Goal: Task Accomplishment & Management: Use online tool/utility

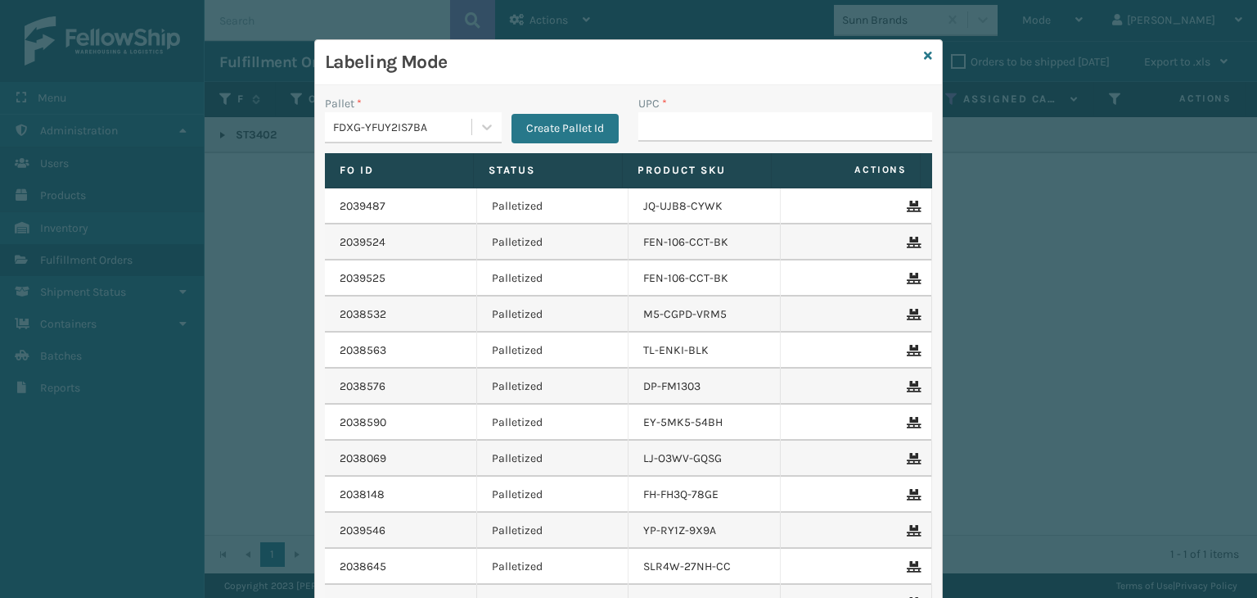
click at [456, 133] on div "FDXG-YFUY2IS7BA" at bounding box center [403, 127] width 140 height 17
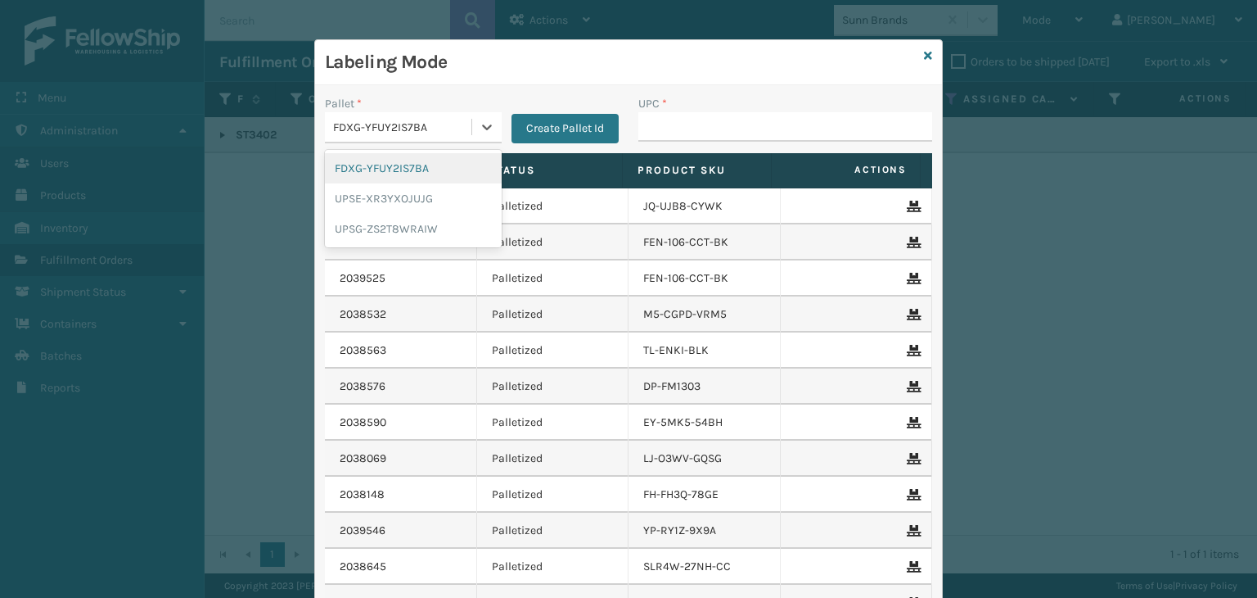
click at [427, 168] on div "FDXG-YFUY2IS7BA" at bounding box center [413, 168] width 177 height 30
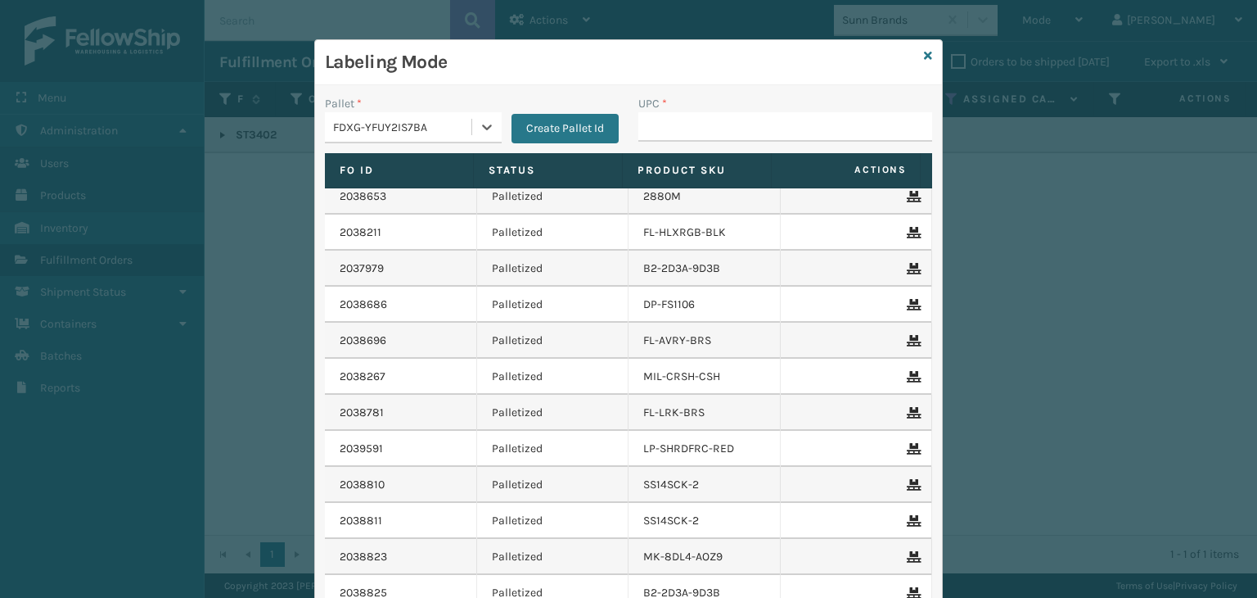
scroll to position [491, 0]
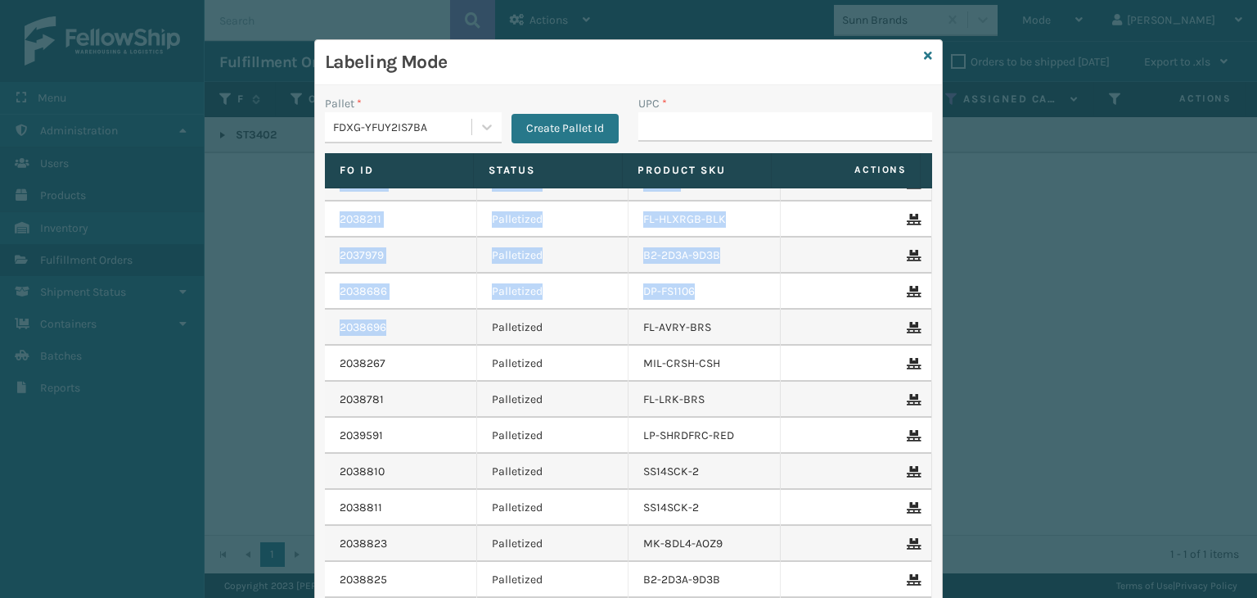
drag, startPoint x: 388, startPoint y: 322, endPoint x: 292, endPoint y: 315, distance: 96.0
click at [296, 315] on div "Labeling Mode Pallet * FDXG-YFUY2IS7BA Create Pallet Id UPC * Fo Id Status Prod…" at bounding box center [628, 299] width 1257 height 598
click at [400, 323] on div "2038696" at bounding box center [401, 327] width 122 height 16
drag, startPoint x: 406, startPoint y: 325, endPoint x: 309, endPoint y: 324, distance: 97.4
click at [315, 324] on div "Fo Id Status Product SKU Actions 2039487 Palletized JQ-UJB8-CYWK 2039524 Pallet…" at bounding box center [628, 399] width 627 height 492
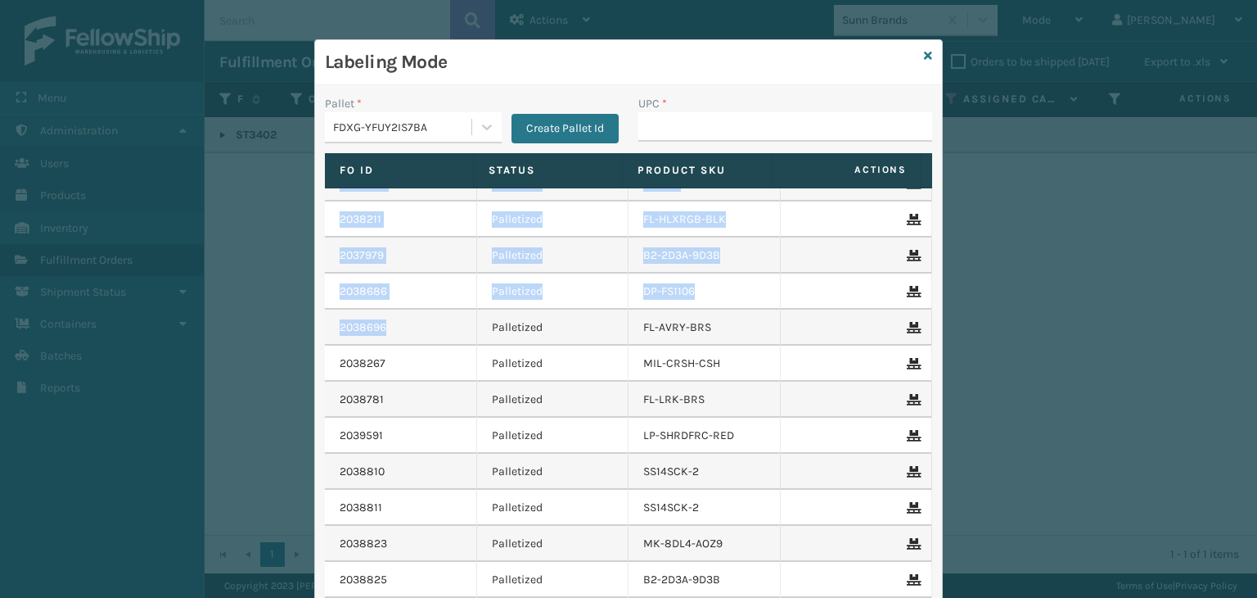
click at [328, 327] on td "2038696" at bounding box center [401, 327] width 152 height 36
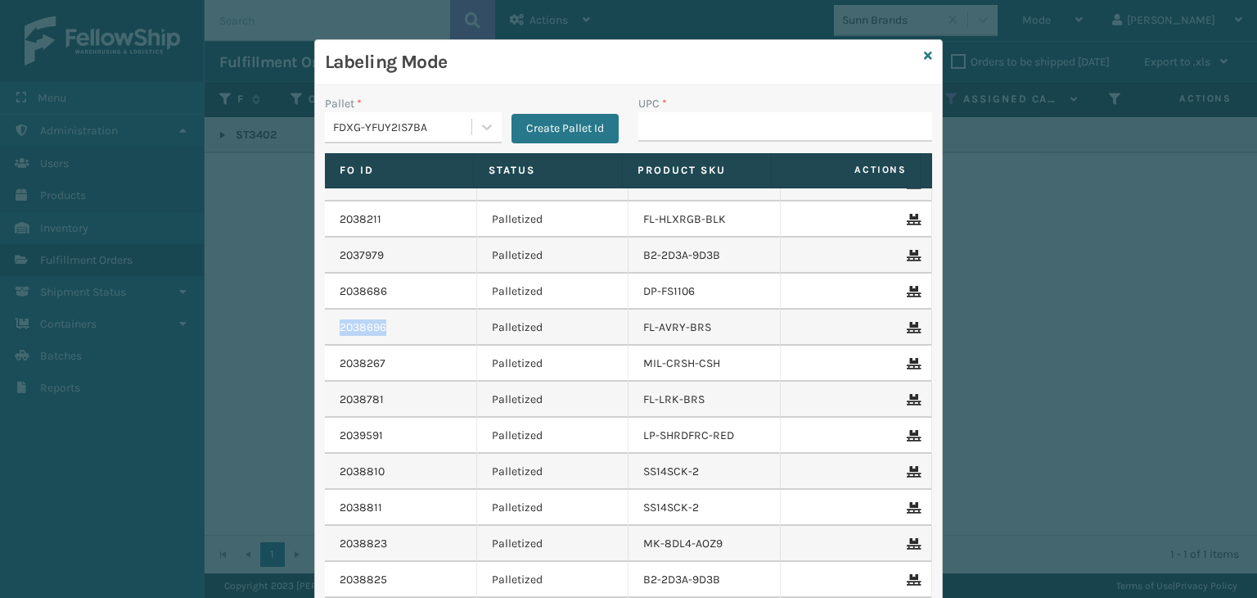
drag, startPoint x: 337, startPoint y: 325, endPoint x: 388, endPoint y: 329, distance: 50.9
click at [388, 329] on div "2038696" at bounding box center [401, 327] width 122 height 16
copy link "2038696"
click at [283, 43] on div "Labeling Mode Pallet * FDXG-YFUY2IS7BA Create Pallet Id UPC * Fo Id Status Prod…" at bounding box center [628, 299] width 1257 height 598
click at [927, 52] on div "Labeling Mode" at bounding box center [628, 62] width 627 height 45
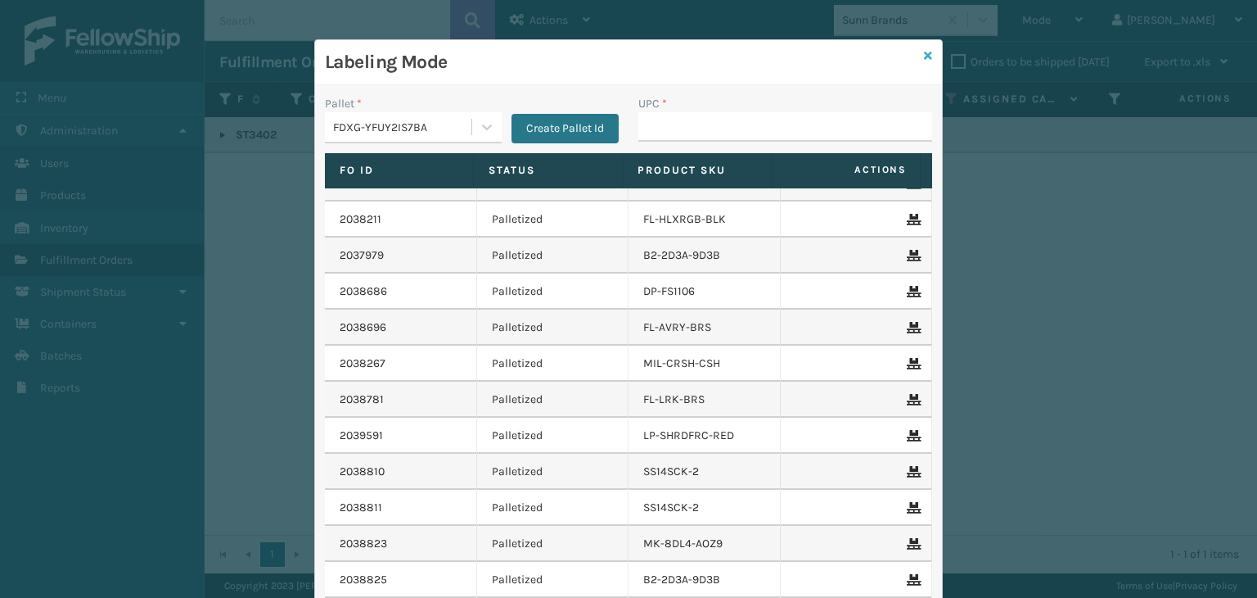
click at [924, 54] on icon at bounding box center [928, 55] width 8 height 11
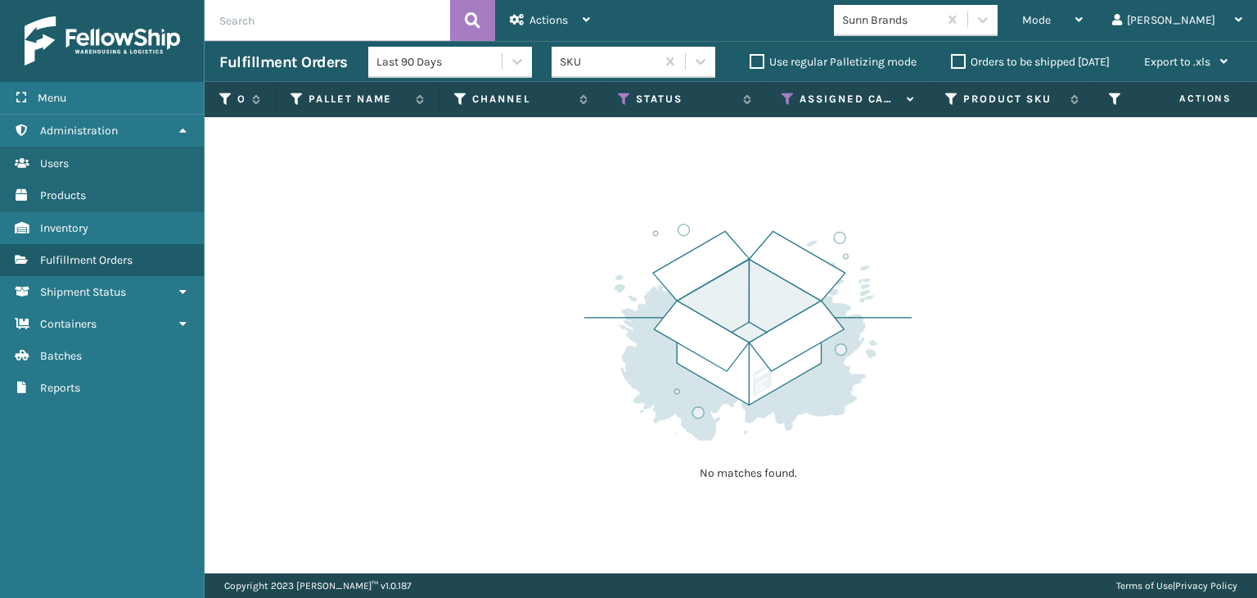
click at [323, 22] on input "text" at bounding box center [328, 20] width 246 height 41
paste input "2038696"
type input "2038696"
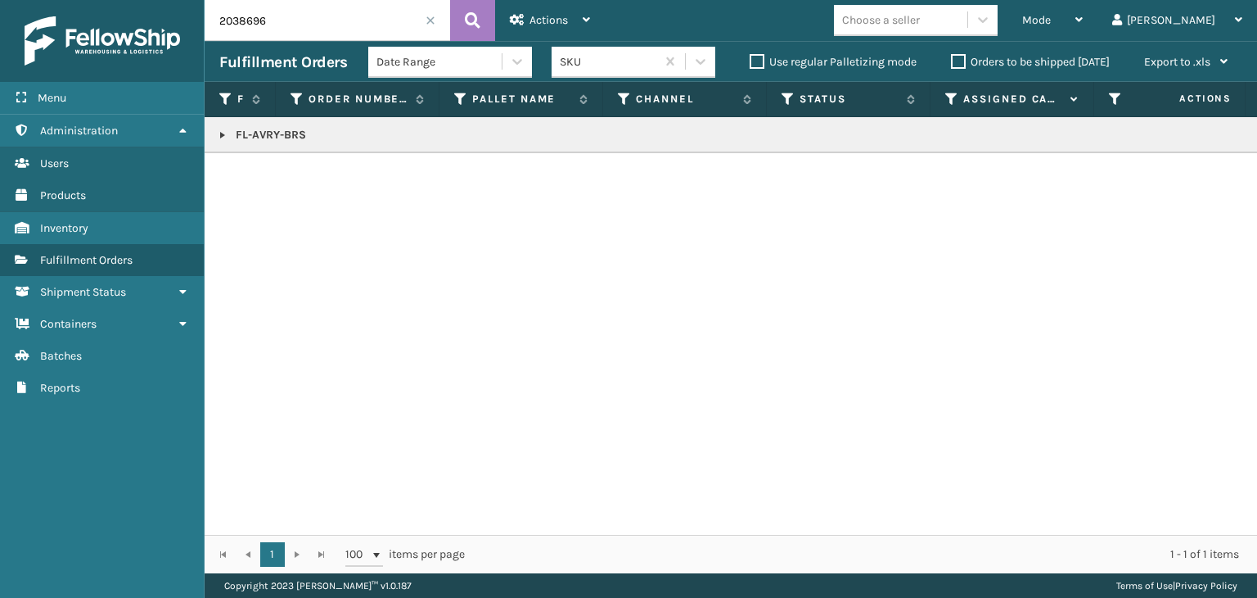
click at [224, 135] on link at bounding box center [222, 135] width 13 height 13
click at [262, 164] on link "2038696" at bounding box center [269, 171] width 47 height 16
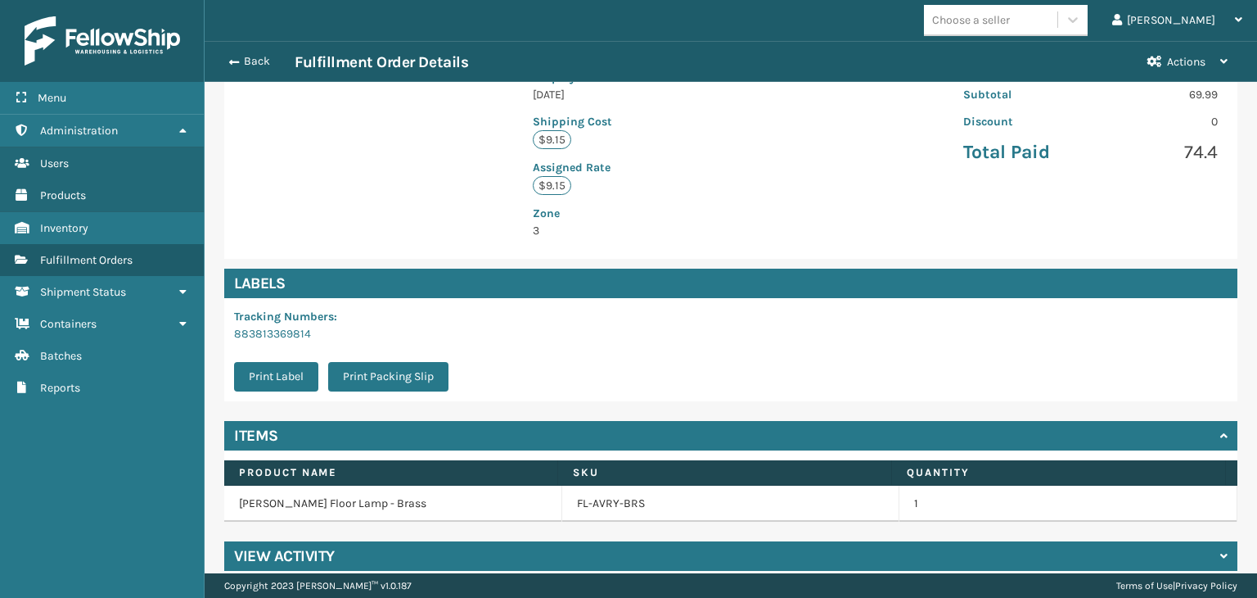
click at [684, 541] on div "View Activity" at bounding box center [730, 555] width 1013 height 29
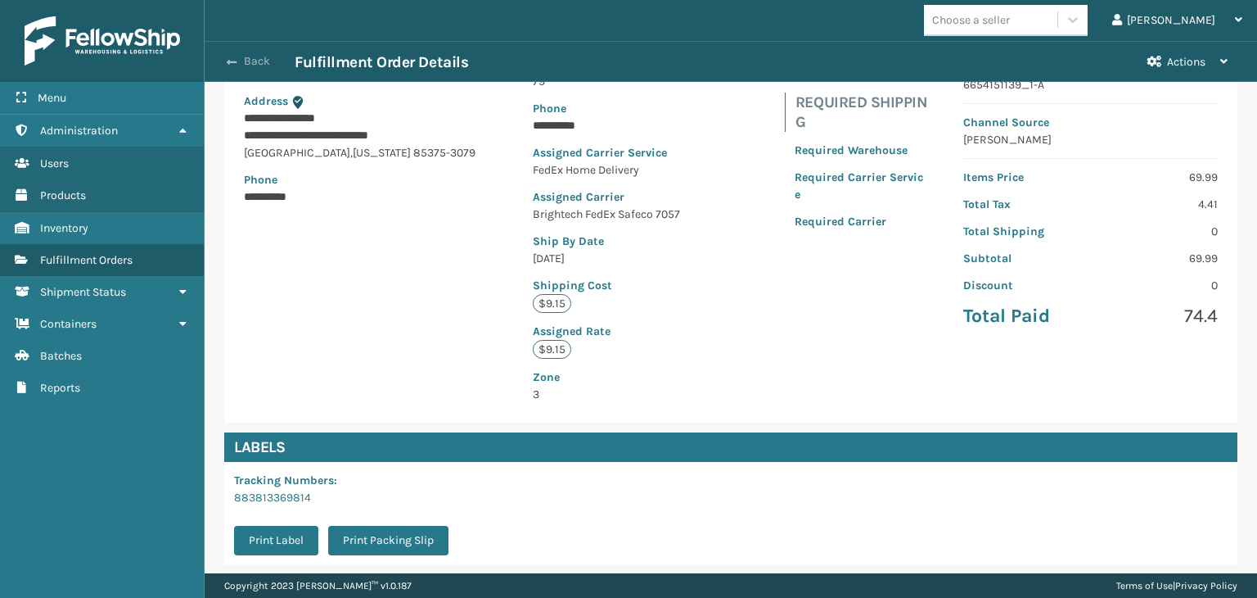
click at [241, 68] on button "Back" at bounding box center [256, 61] width 75 height 15
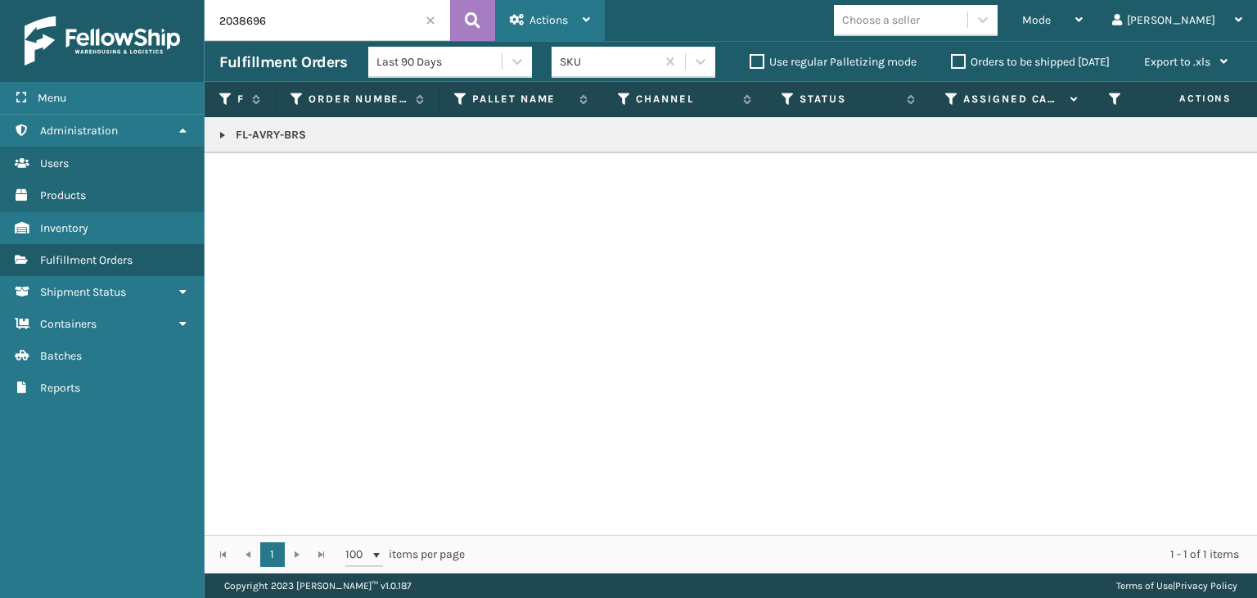
click at [510, 20] on icon at bounding box center [517, 19] width 15 height 11
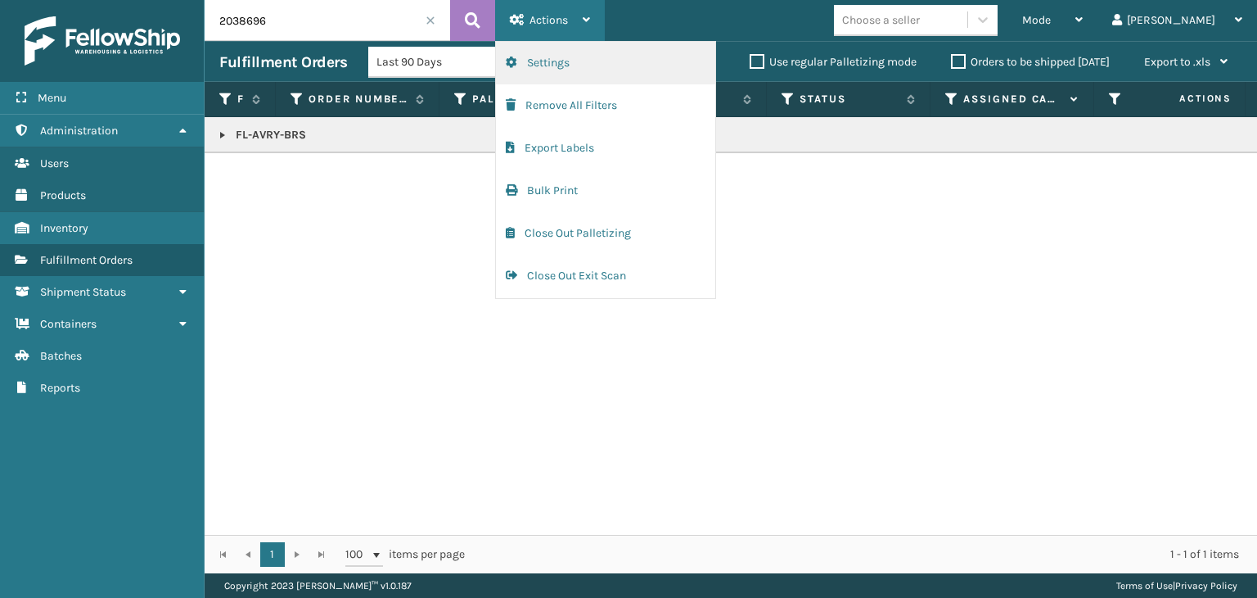
click at [546, 73] on button "Settings" at bounding box center [605, 63] width 219 height 43
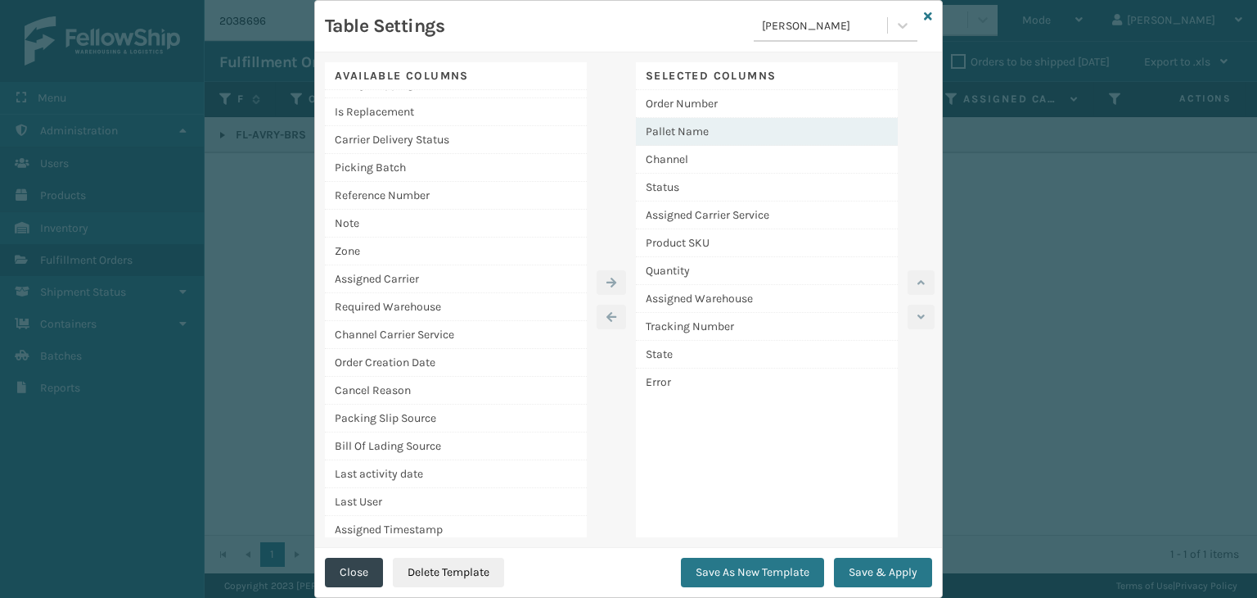
click at [670, 134] on div "Pallet Name" at bounding box center [767, 132] width 262 height 28
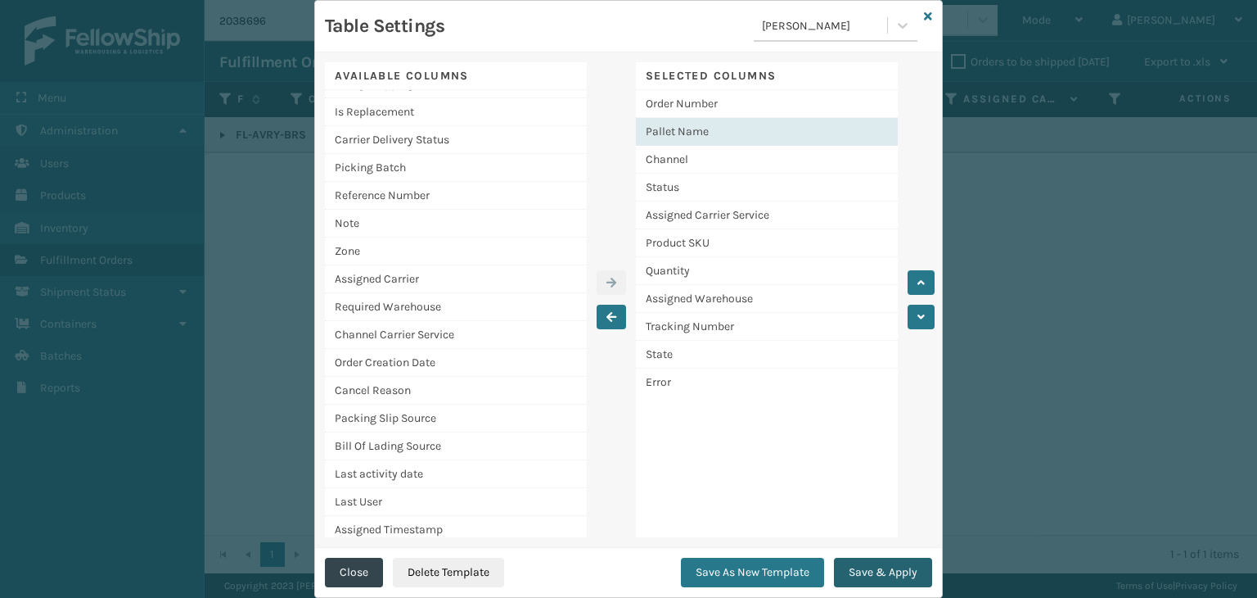
click at [909, 566] on button "Save & Apply" at bounding box center [883, 571] width 98 height 29
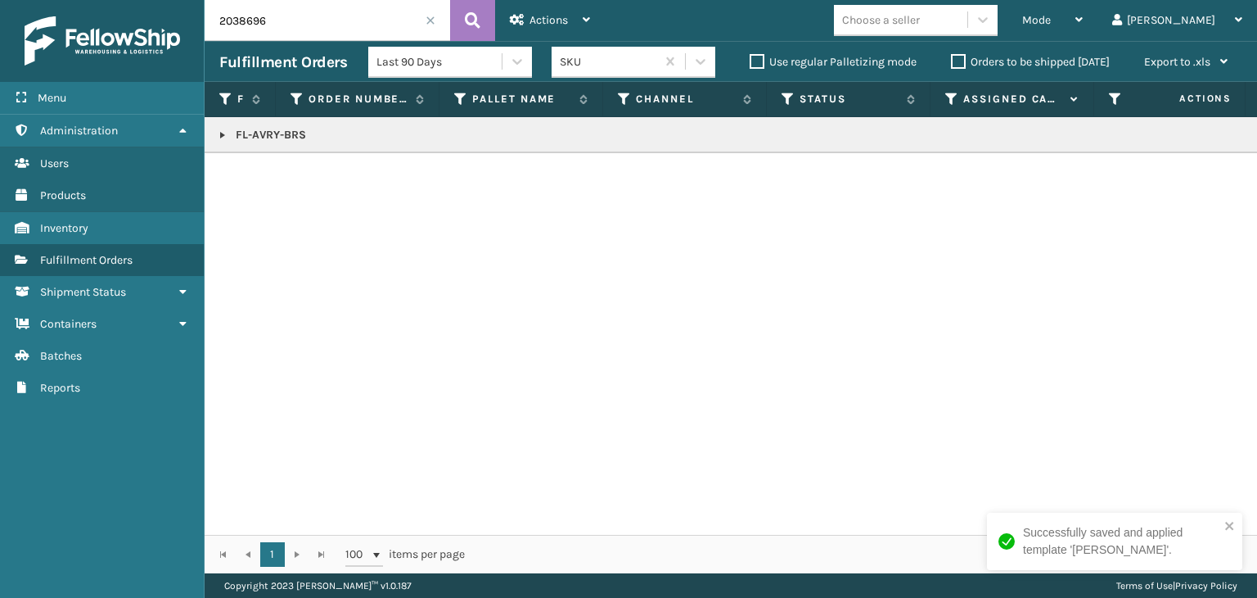
click at [227, 135] on link at bounding box center [222, 135] width 13 height 13
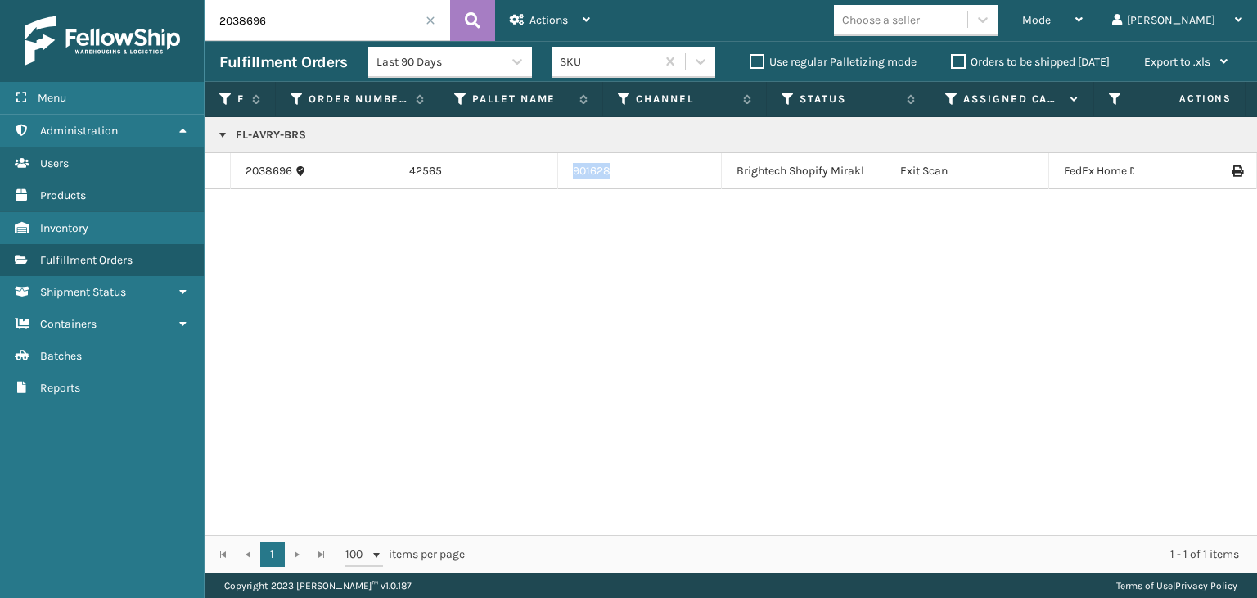
drag, startPoint x: 616, startPoint y: 167, endPoint x: 544, endPoint y: 165, distance: 72.9
click at [544, 165] on tr "2038696 42565 901628 Brightech Shopify Mirakl Exit Scan FedEx Home Delivery FL-…" at bounding box center [1261, 171] width 2112 height 36
copy tr "901628"
drag, startPoint x: 1105, startPoint y: 24, endPoint x: 1093, endPoint y: 34, distance: 15.7
click at [1051, 23] on span "Mode" at bounding box center [1036, 20] width 29 height 14
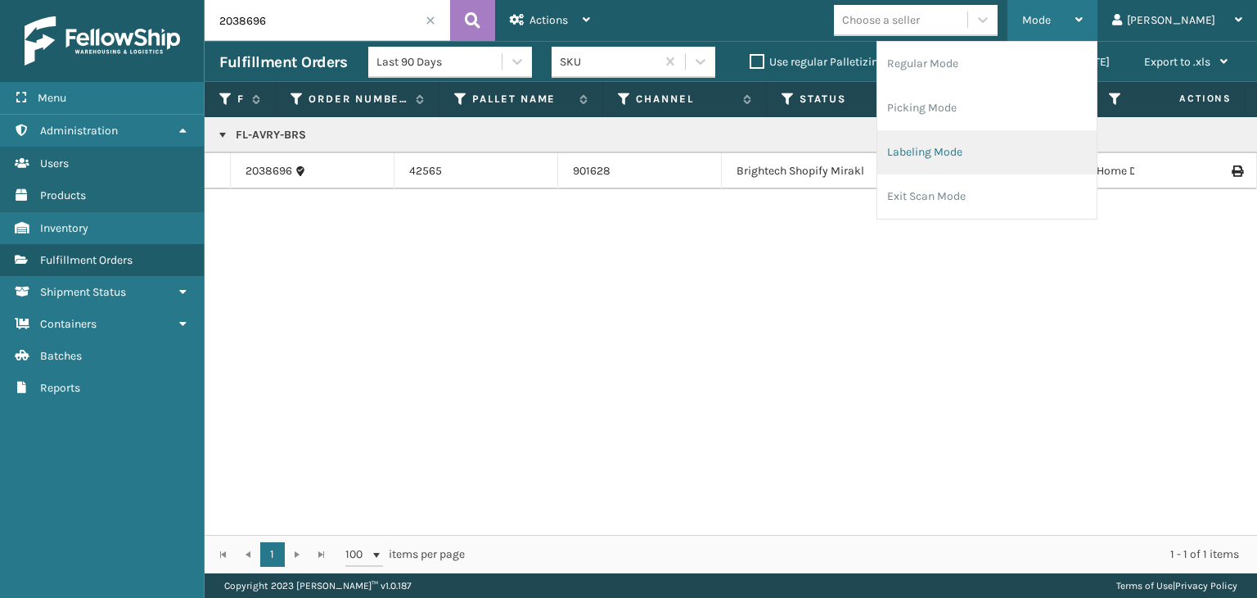
click at [1019, 163] on li "Labeling Mode" at bounding box center [987, 152] width 219 height 44
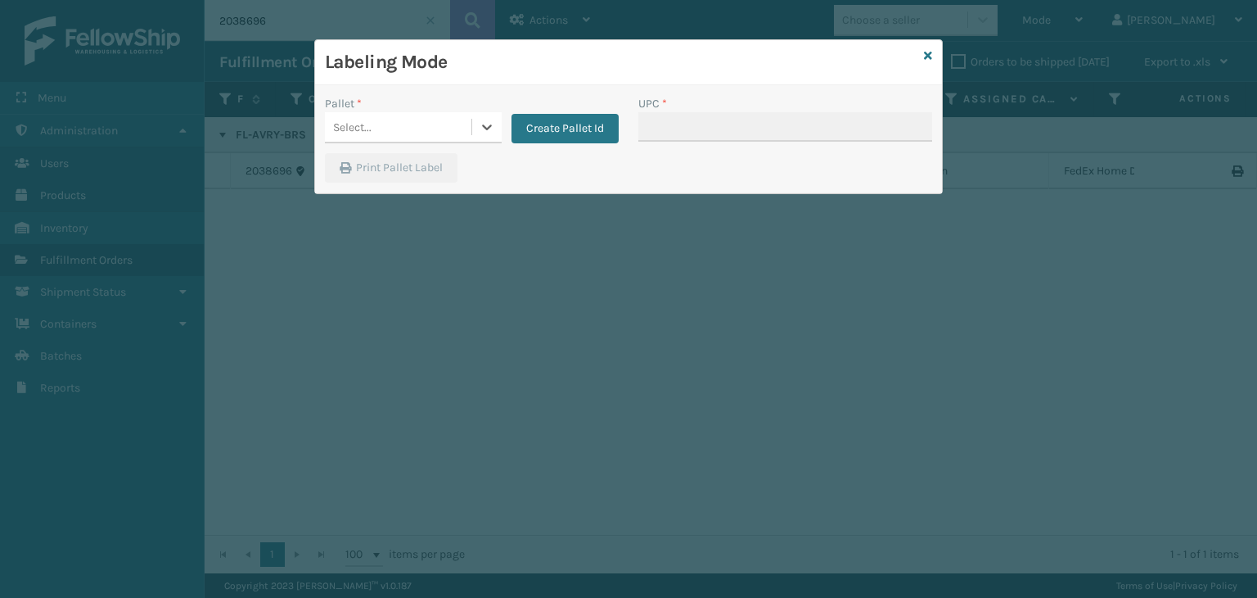
click at [410, 122] on div "Select..." at bounding box center [398, 127] width 147 height 27
click at [539, 133] on button "Create Pallet Id" at bounding box center [565, 128] width 107 height 29
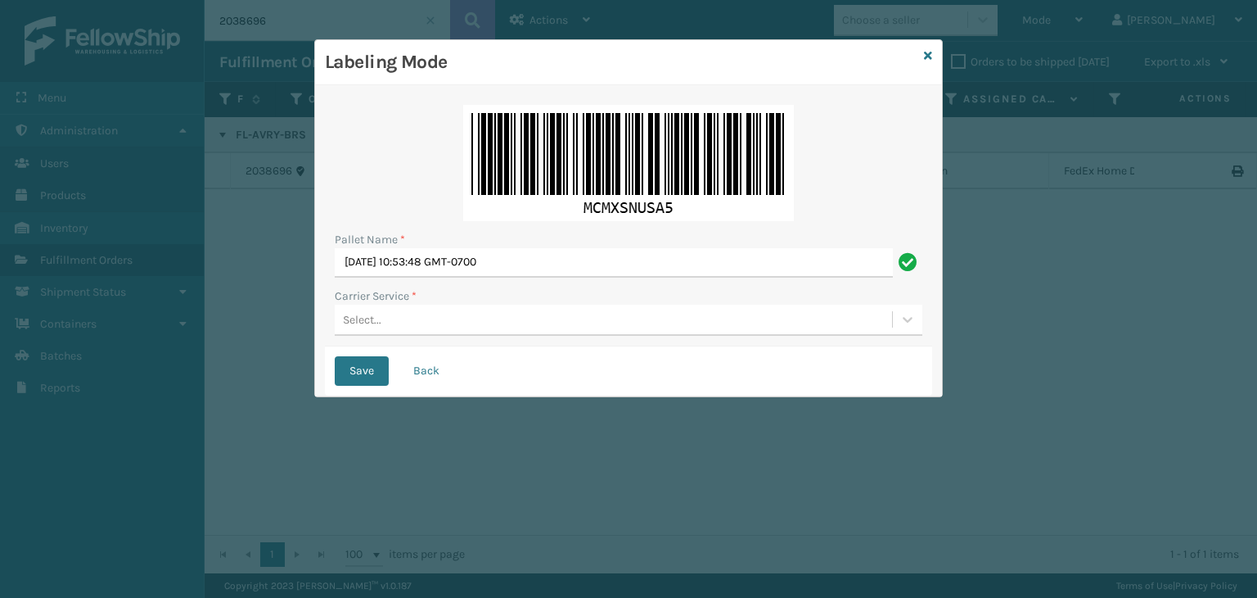
click at [490, 328] on div "Select..." at bounding box center [613, 319] width 557 height 27
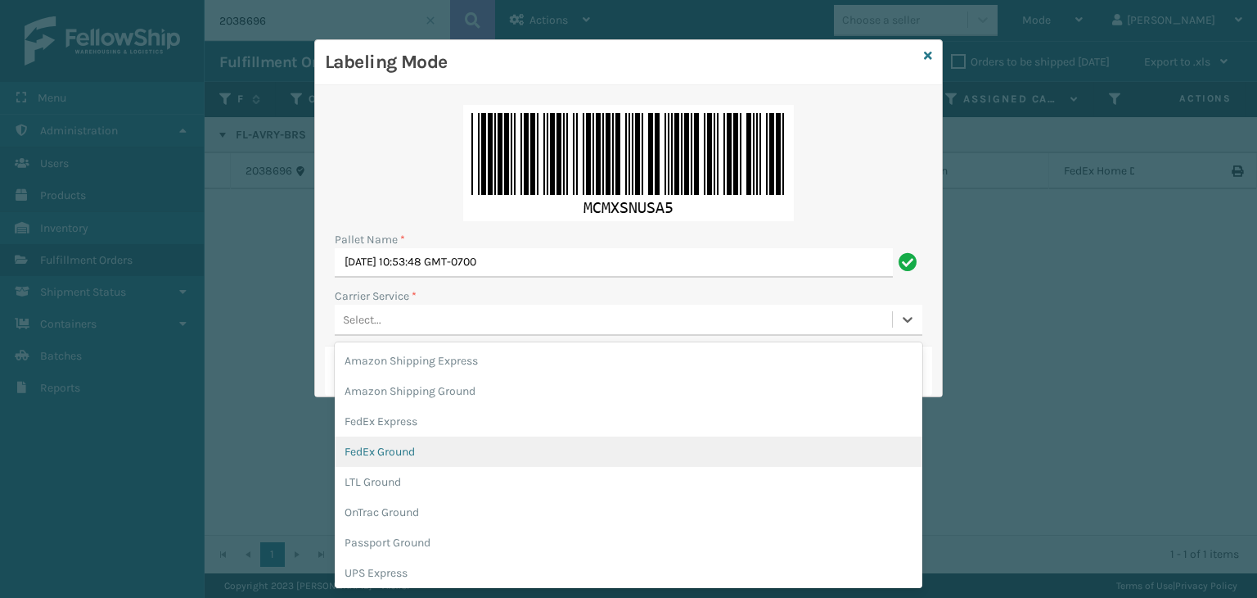
click at [409, 454] on div "FedEx Ground" at bounding box center [629, 451] width 588 height 30
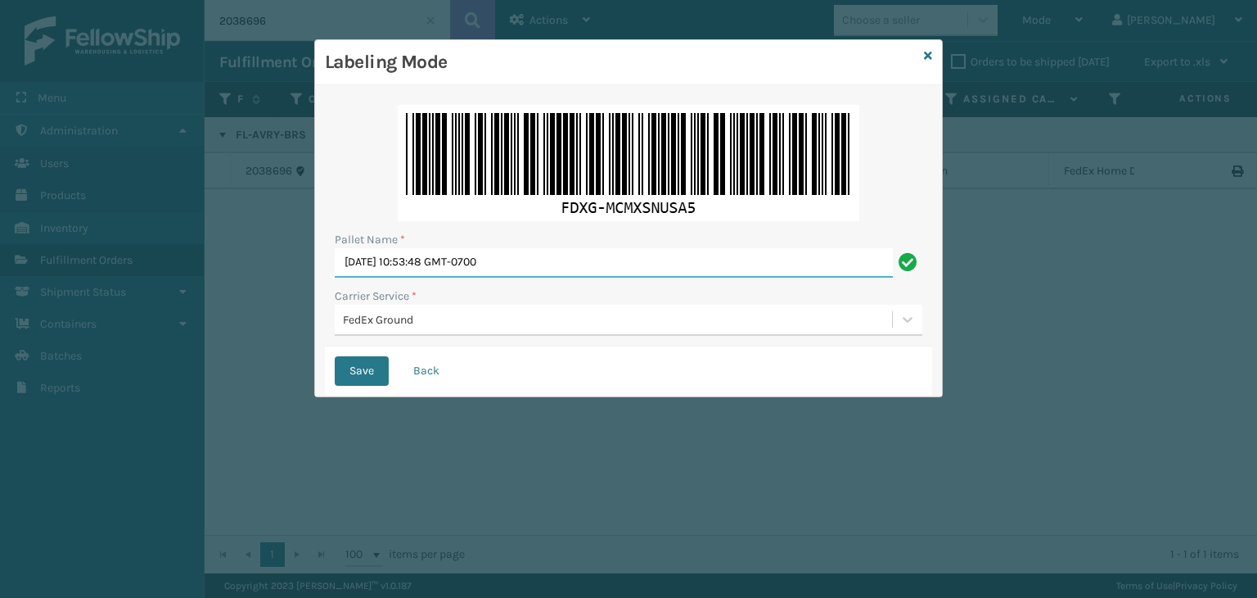
click at [503, 250] on input "[DATE] 10:53:48 GMT-0700" at bounding box center [614, 262] width 558 height 29
paste input "FEDZ551741"
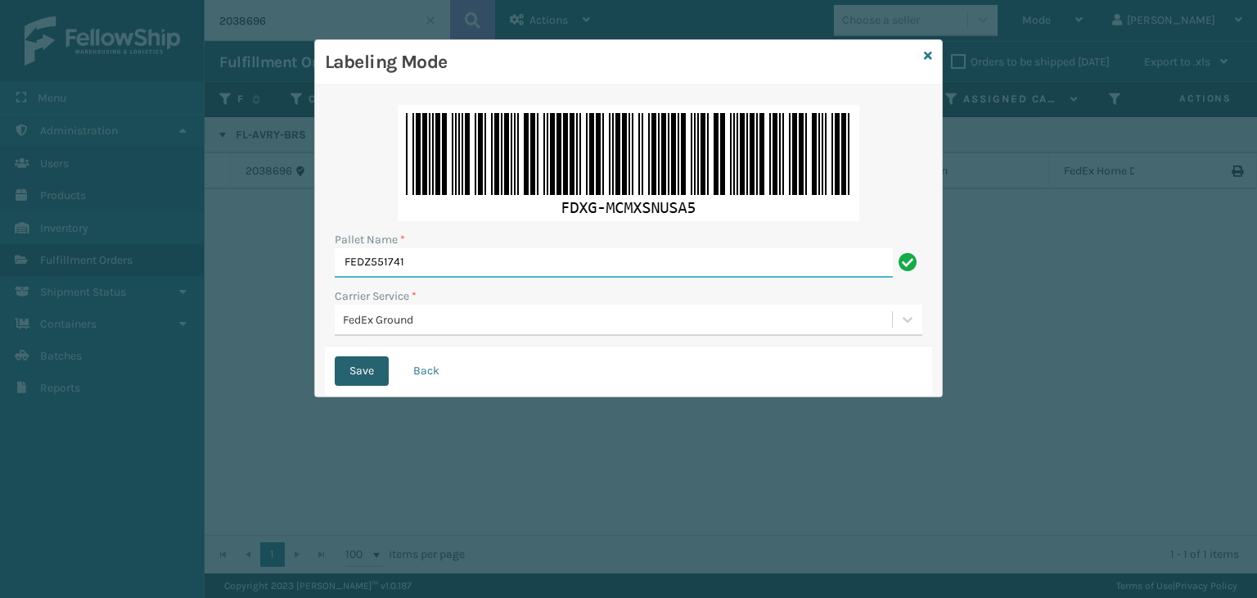
type input "FEDZ551741"
click at [375, 367] on button "Save" at bounding box center [362, 370] width 54 height 29
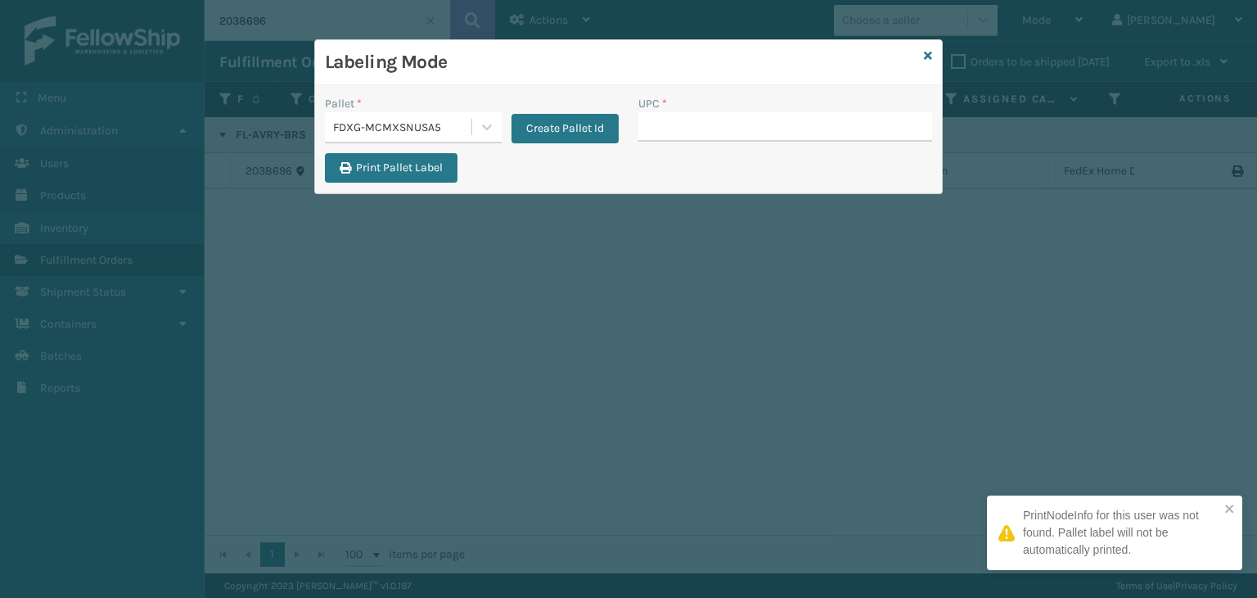
click at [706, 135] on input "UPC *" at bounding box center [785, 126] width 294 height 29
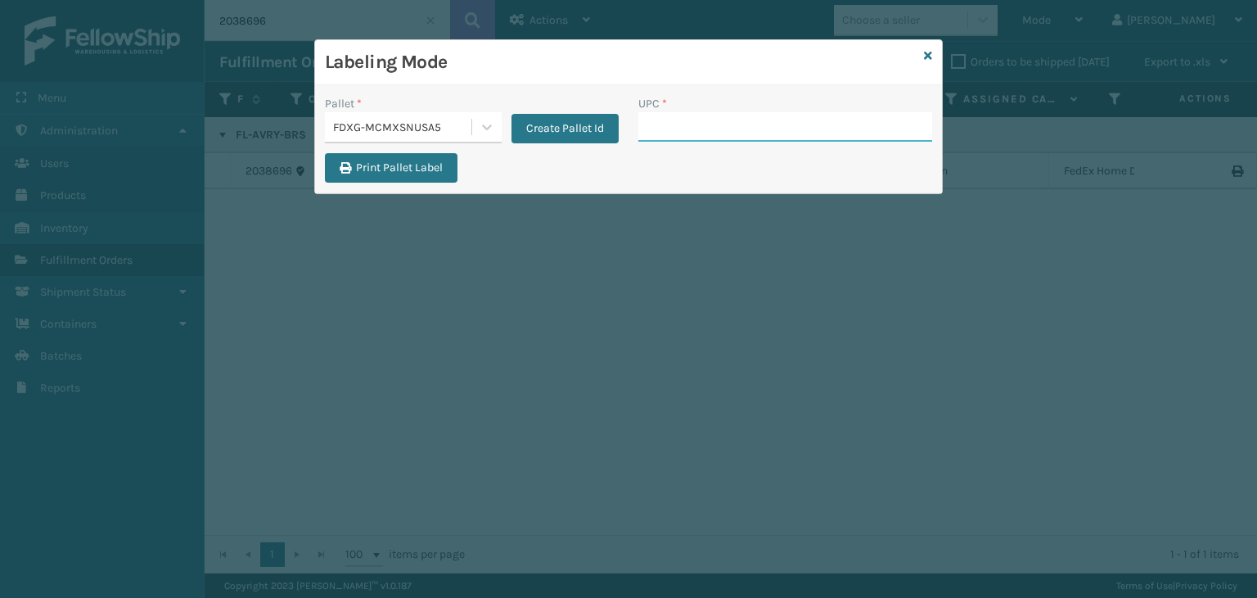
click at [670, 124] on input "UPC *" at bounding box center [785, 126] width 294 height 29
type input "8500124863"
type input "85004066"
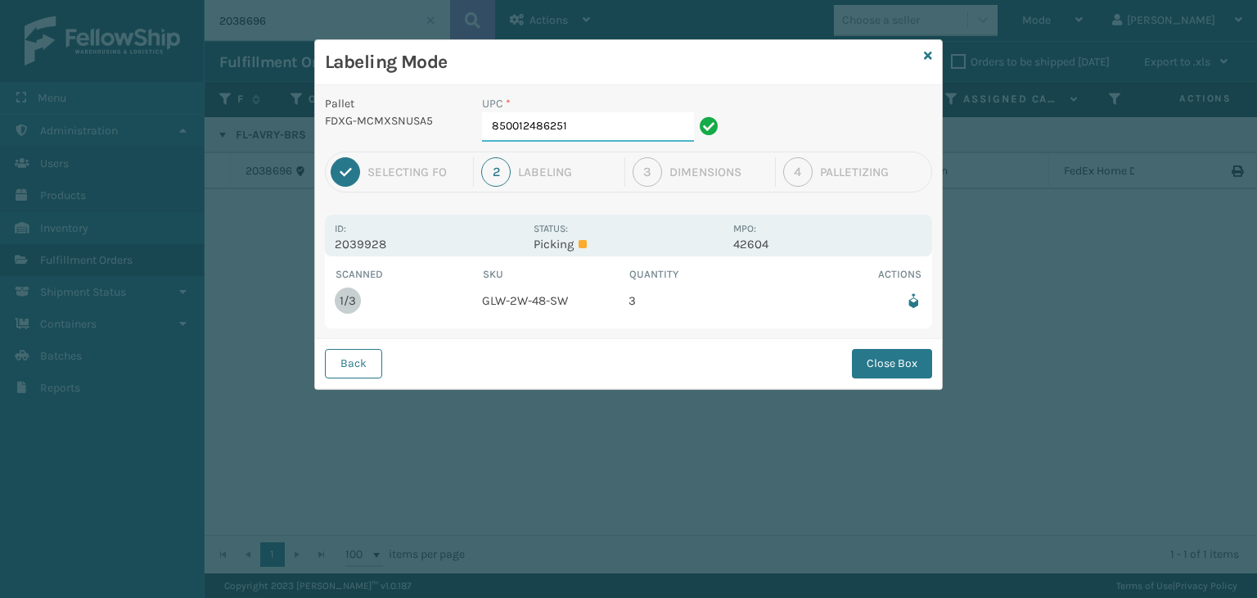
click at [536, 129] on input "850012486251" at bounding box center [588, 126] width 212 height 29
click at [897, 364] on button "Close Box" at bounding box center [892, 363] width 80 height 29
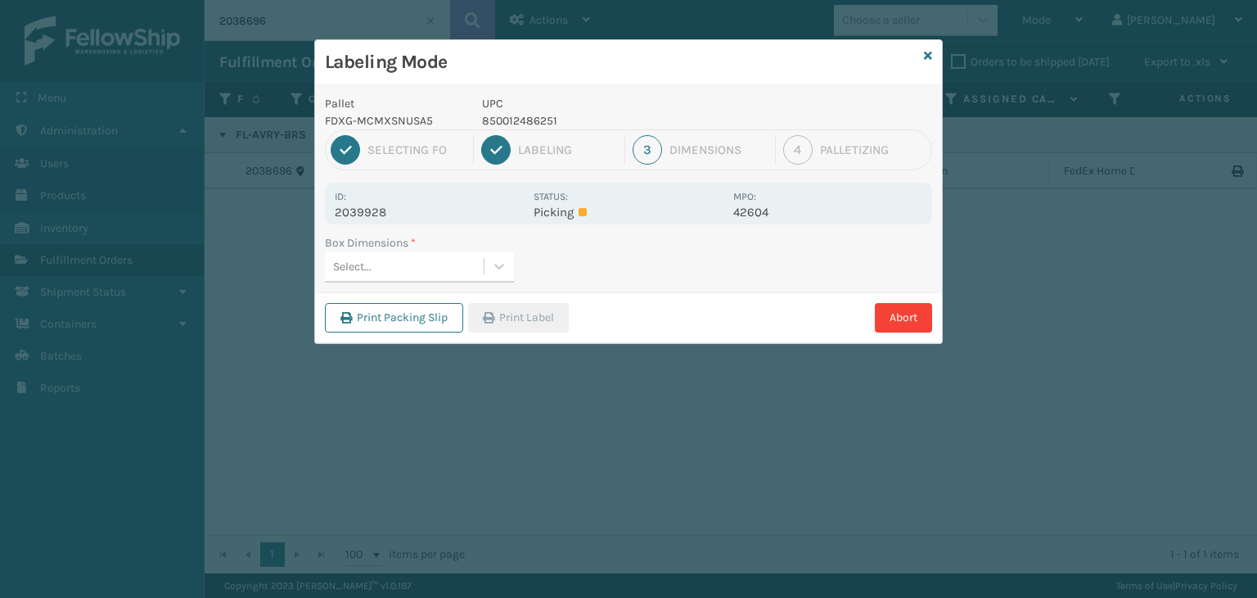
click at [393, 264] on div "Select..." at bounding box center [404, 266] width 159 height 27
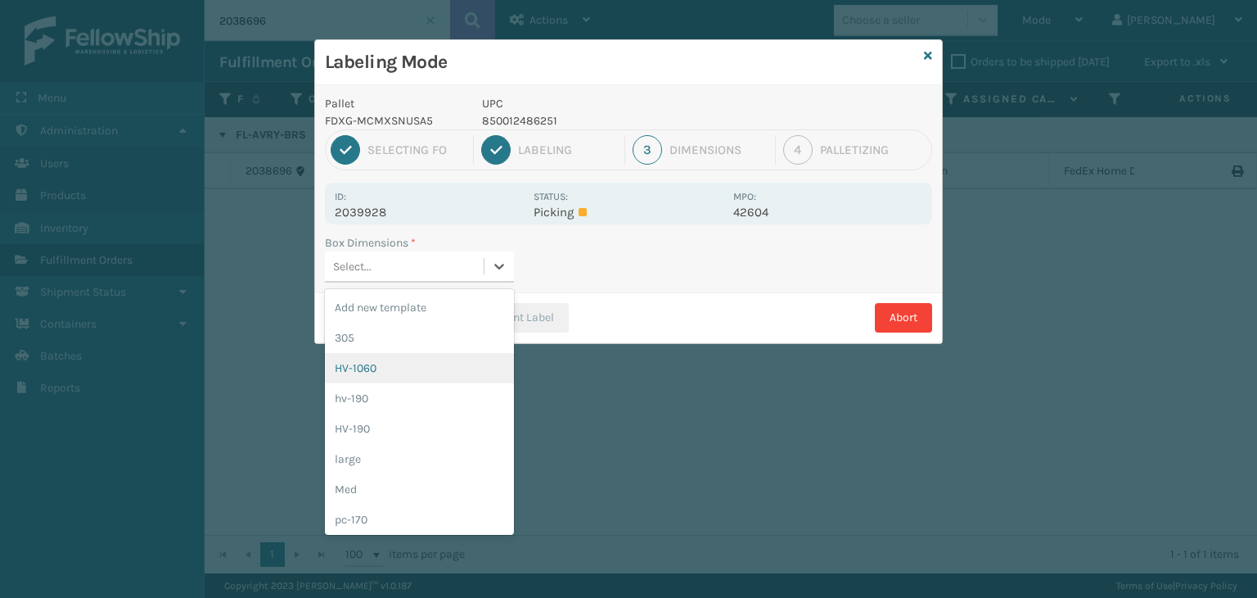
click at [403, 353] on div "HV-1060" at bounding box center [419, 368] width 189 height 30
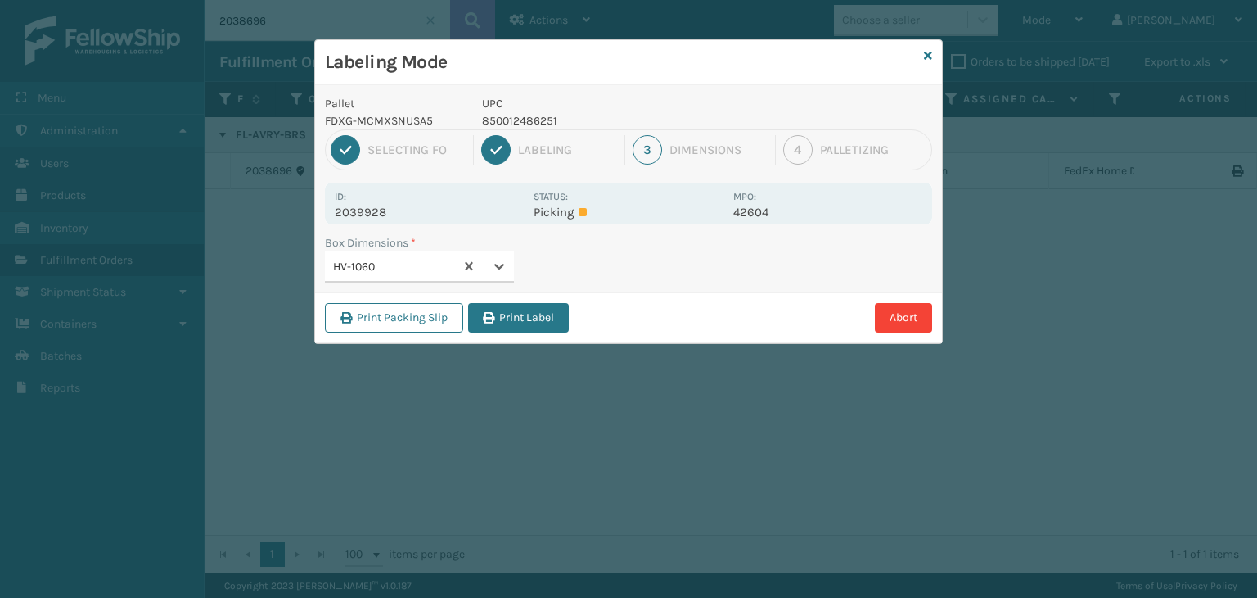
click at [526, 315] on button "Print Label" at bounding box center [518, 317] width 101 height 29
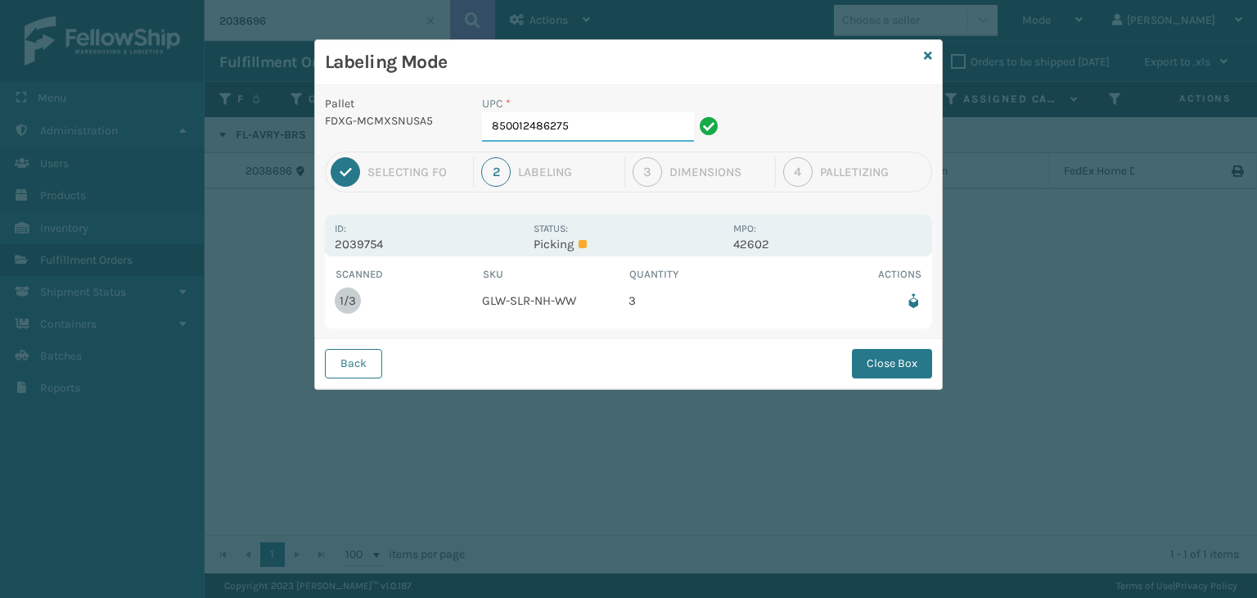
click at [603, 137] on input "850012486275" at bounding box center [588, 126] width 212 height 29
click at [887, 359] on button "Close Box" at bounding box center [892, 363] width 80 height 29
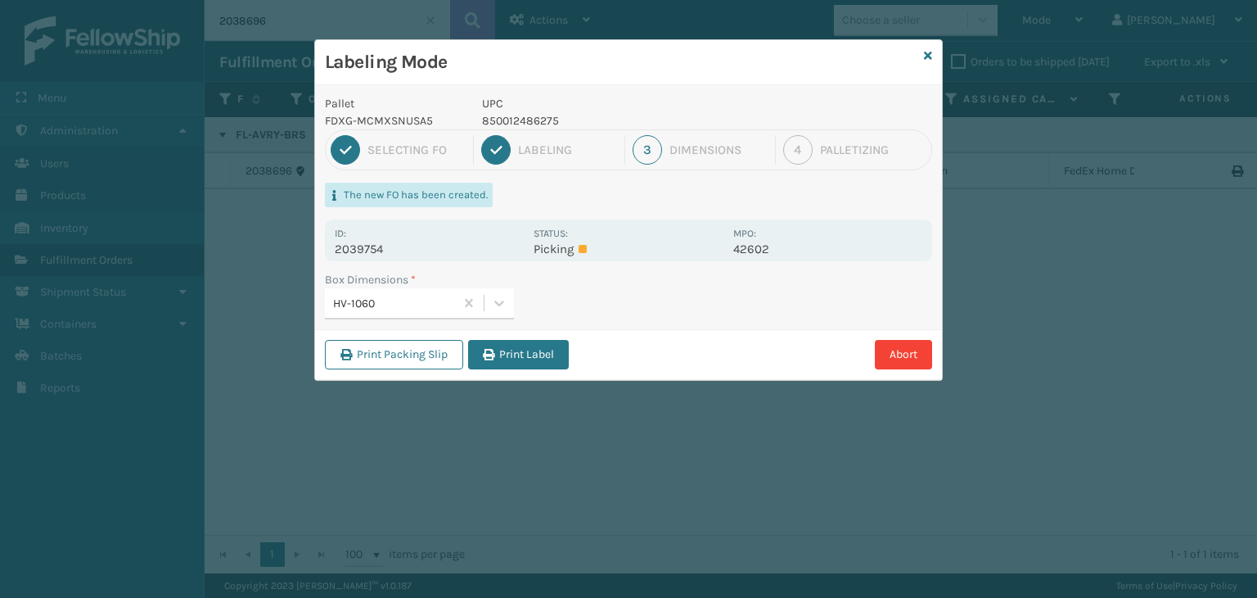
click at [537, 125] on p "850012486275" at bounding box center [602, 120] width 241 height 17
copy p "850012486275"
click at [900, 359] on button "Abort" at bounding box center [903, 354] width 57 height 29
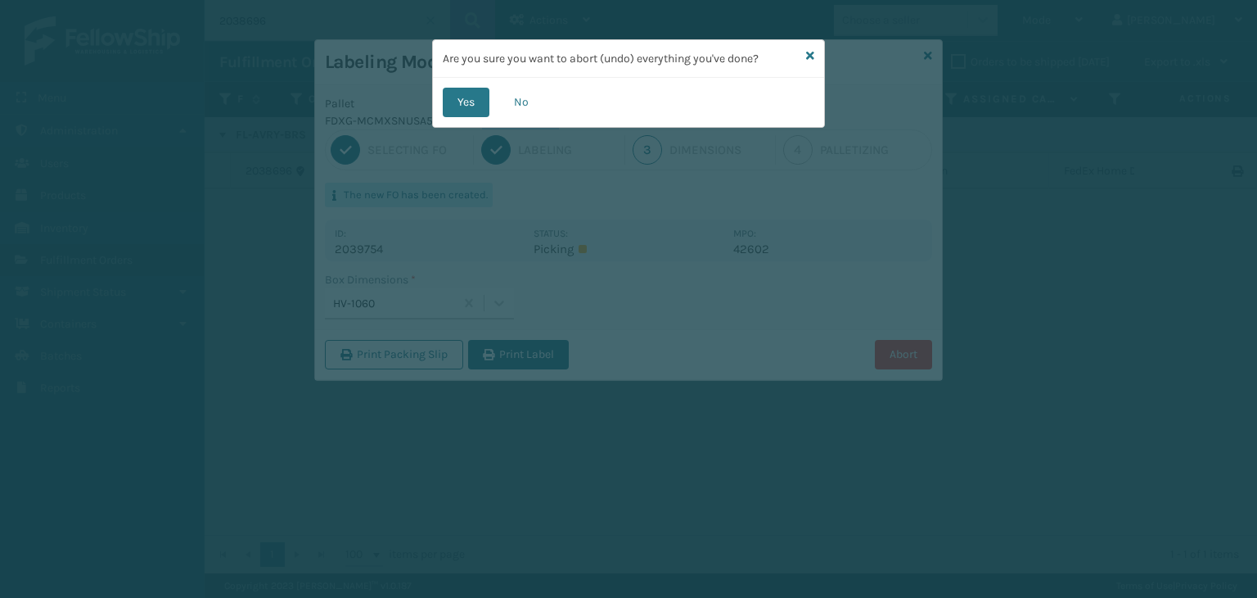
click at [465, 99] on button "Yes" at bounding box center [466, 102] width 47 height 29
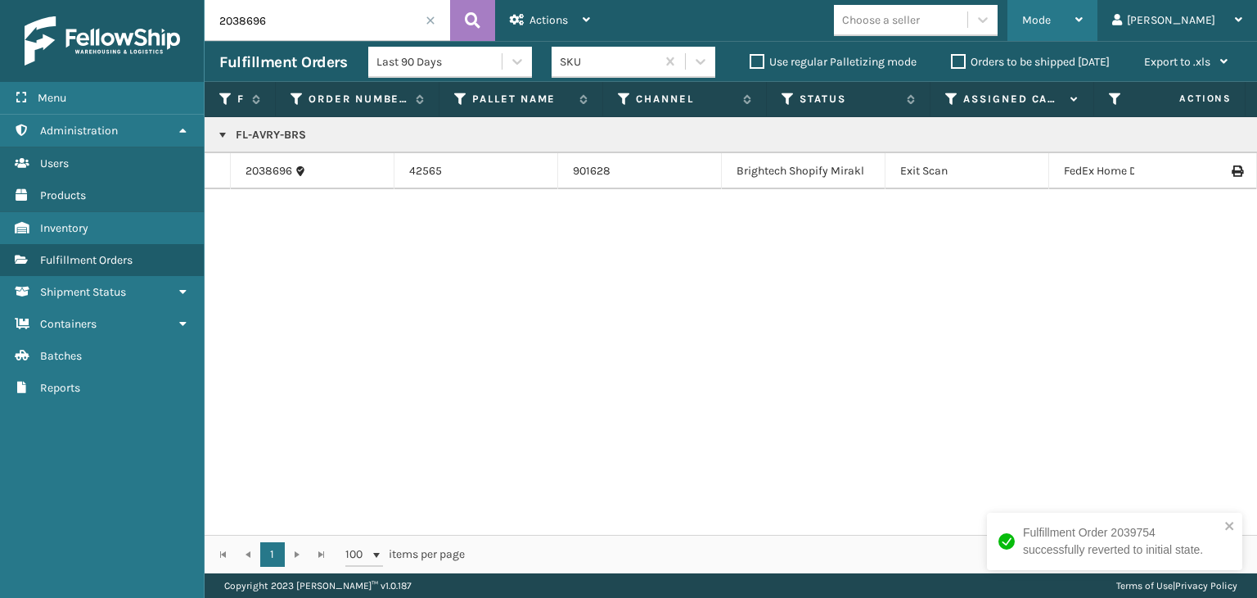
click at [1051, 26] on span "Mode" at bounding box center [1036, 20] width 29 height 14
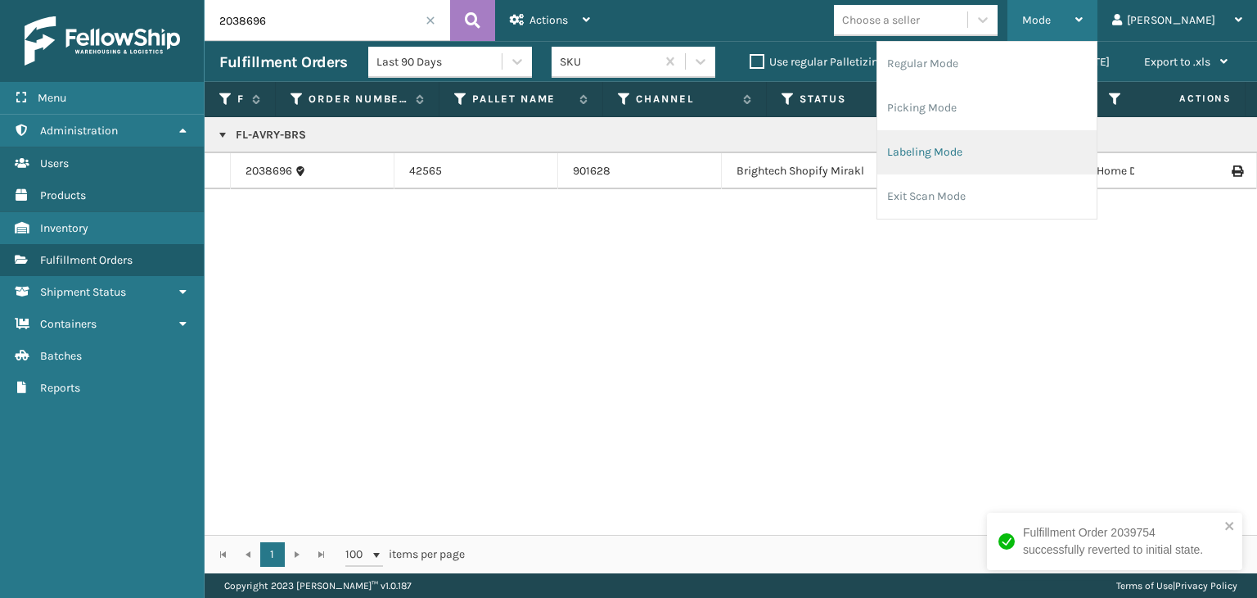
click at [1022, 152] on li "Labeling Mode" at bounding box center [987, 152] width 219 height 44
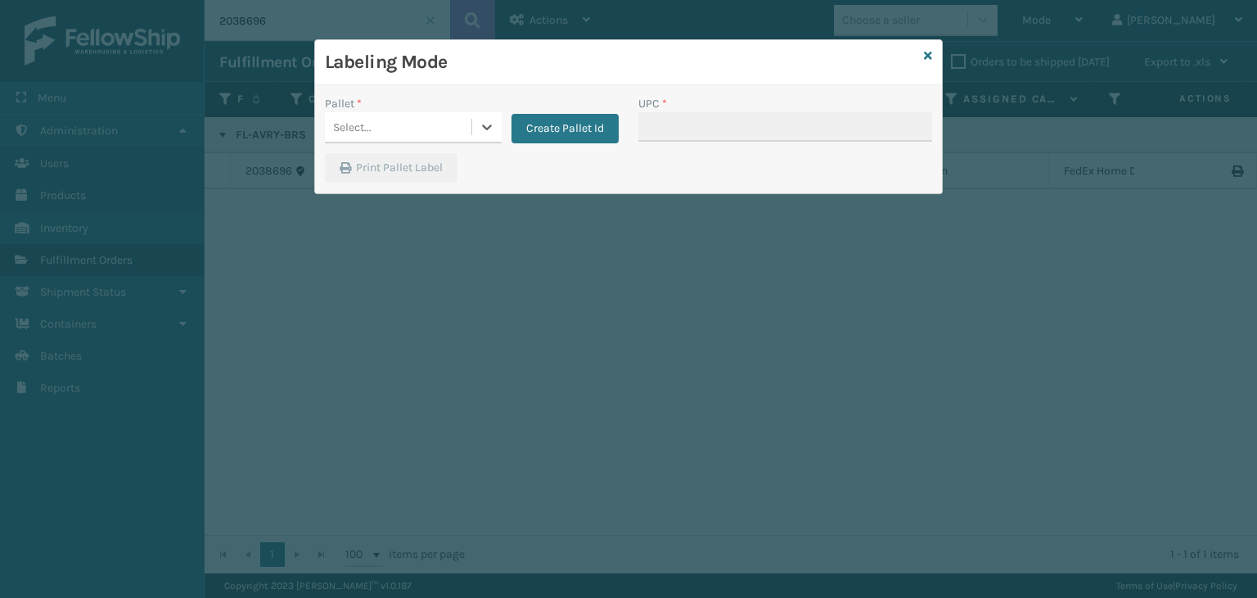
click at [392, 112] on div "Select..." at bounding box center [413, 127] width 177 height 31
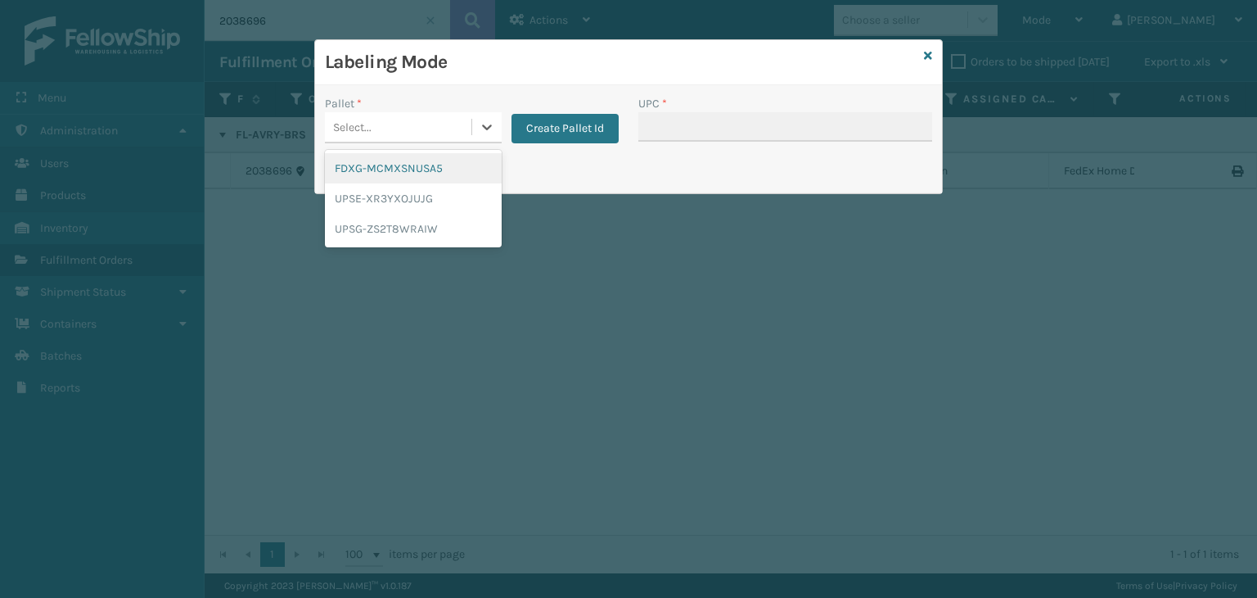
click at [399, 166] on div "FDXG-MCMXSNUSA5" at bounding box center [413, 168] width 177 height 30
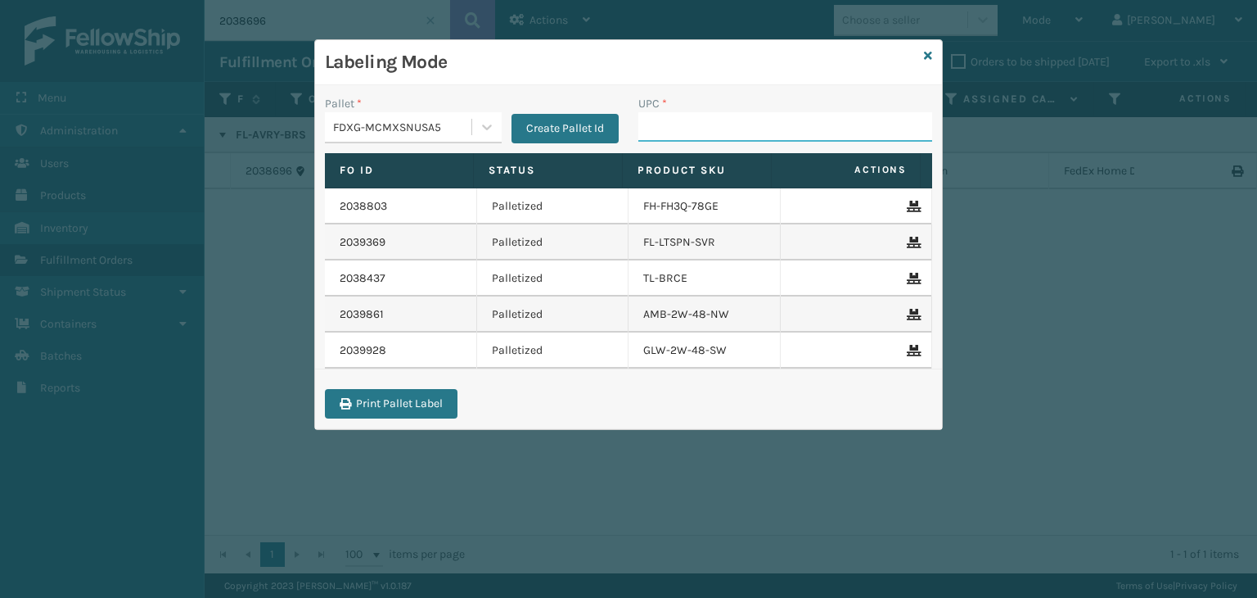
click at [689, 123] on input "UPC *" at bounding box center [785, 126] width 294 height 29
paste input "850012486275"
type input "850012486275"
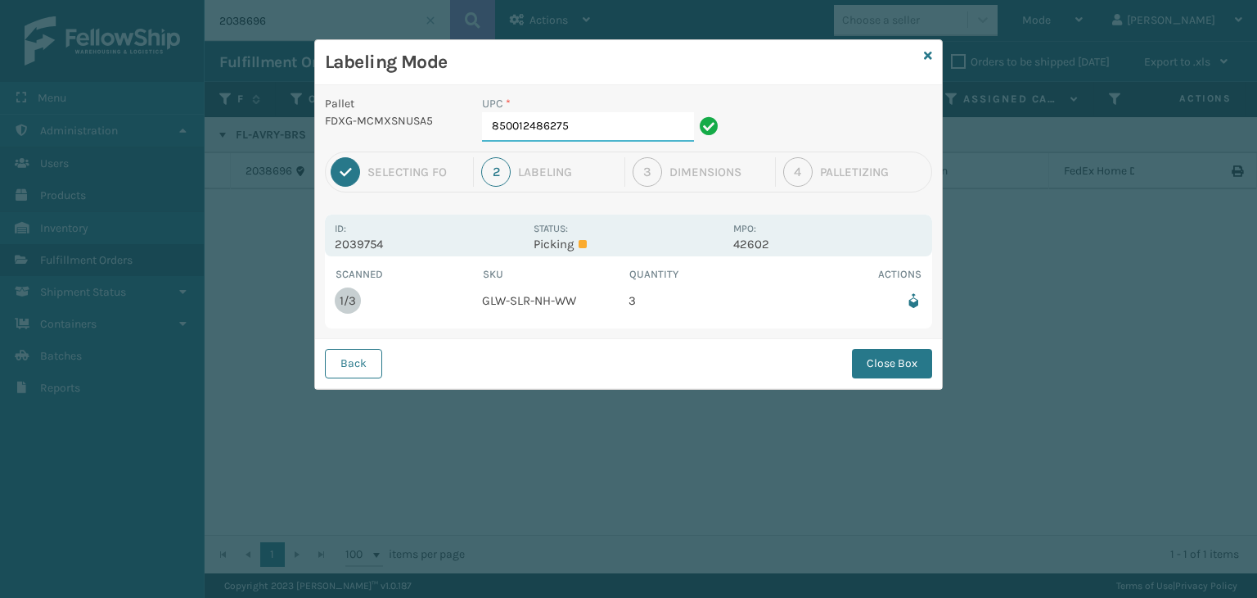
click at [593, 128] on input "850012486275" at bounding box center [588, 126] width 212 height 29
click at [907, 364] on button "Close Box" at bounding box center [892, 363] width 80 height 29
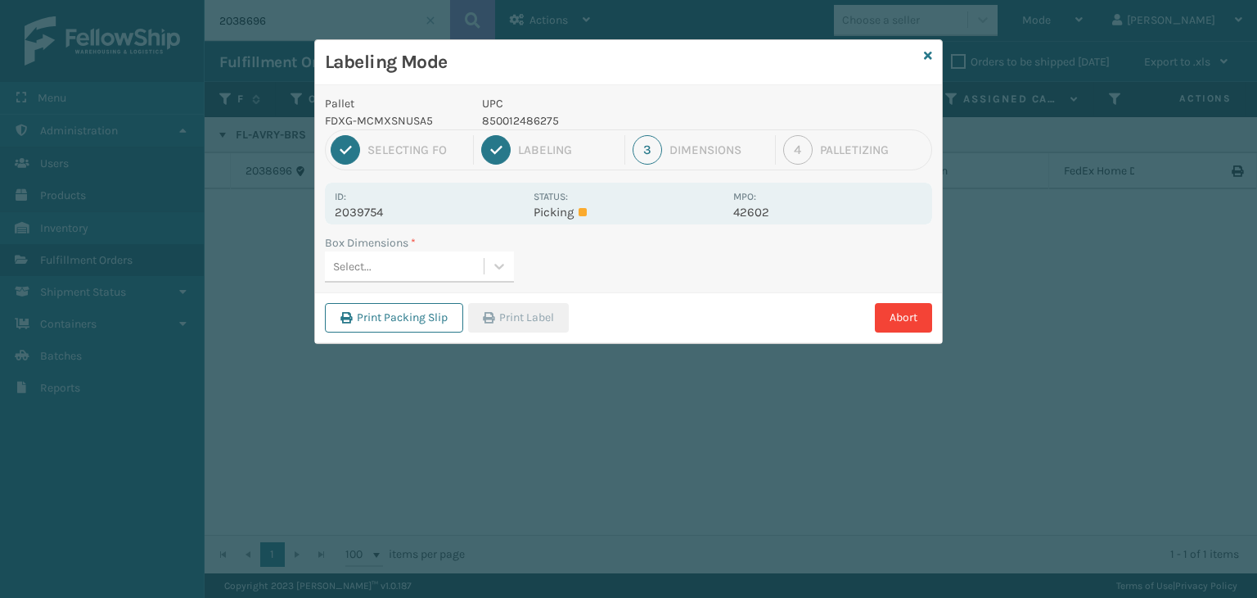
drag, startPoint x: 432, startPoint y: 263, endPoint x: 426, endPoint y: 282, distance: 20.7
click at [432, 263] on div "Select..." at bounding box center [404, 266] width 159 height 27
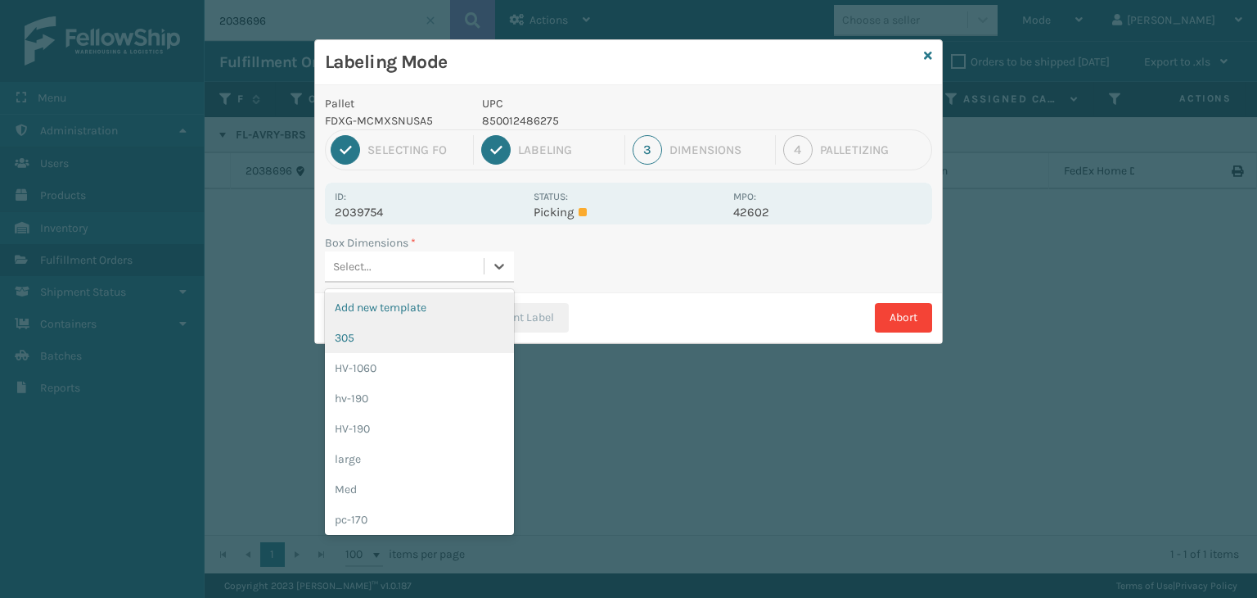
click at [407, 327] on div "305" at bounding box center [419, 338] width 189 height 30
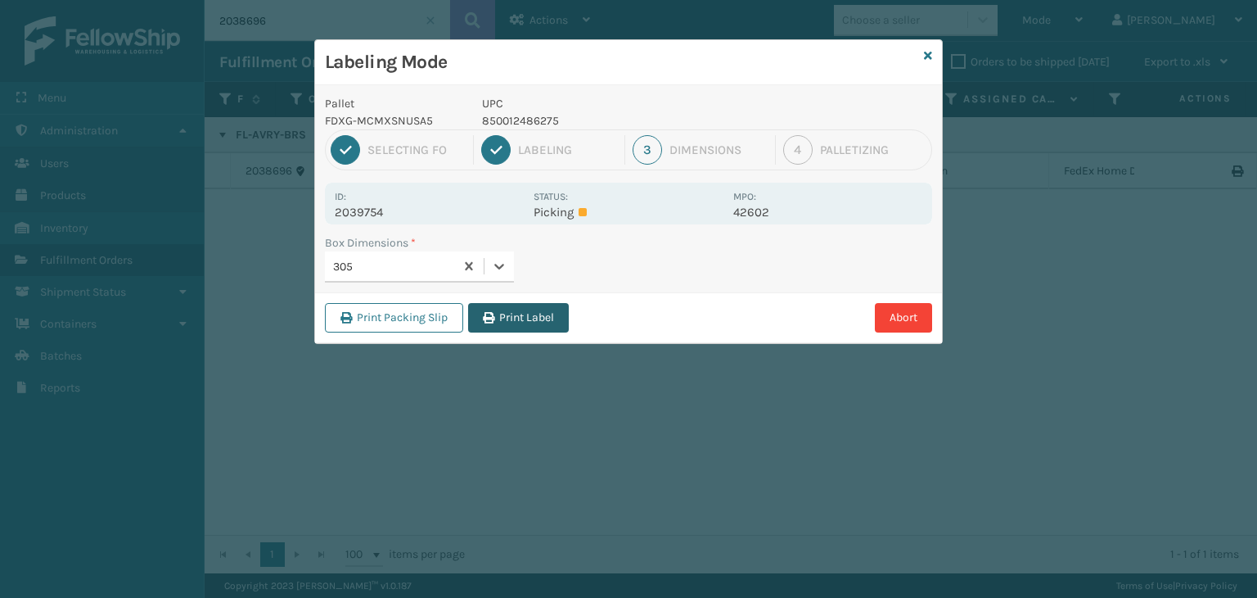
click at [526, 316] on button "Print Label" at bounding box center [518, 317] width 101 height 29
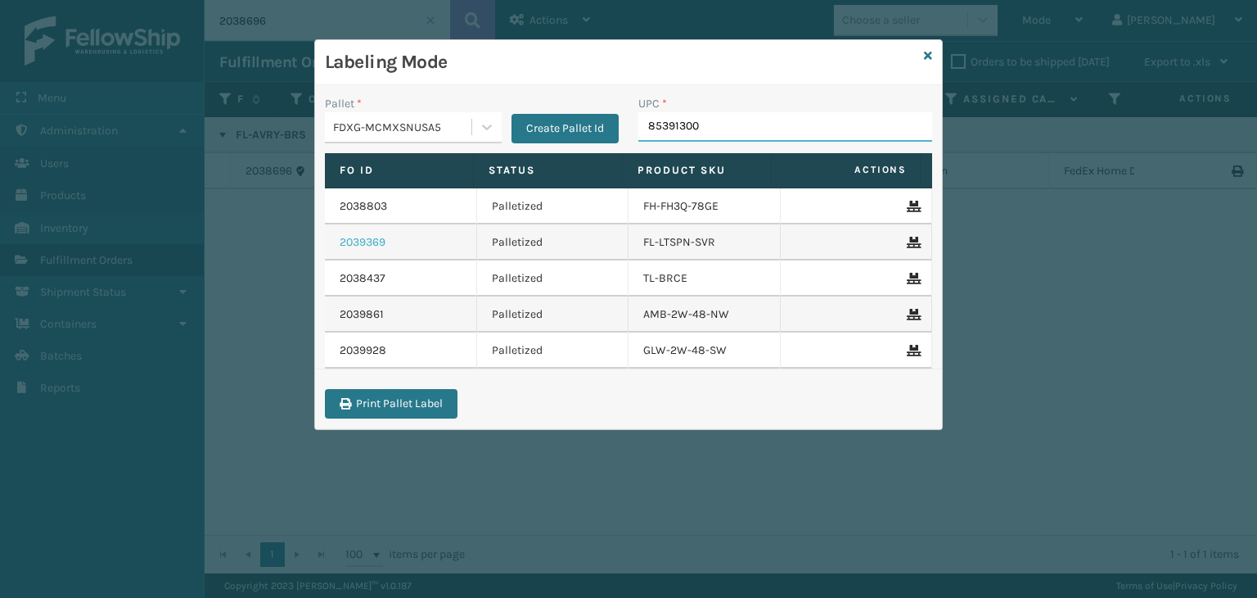
type input "853913008"
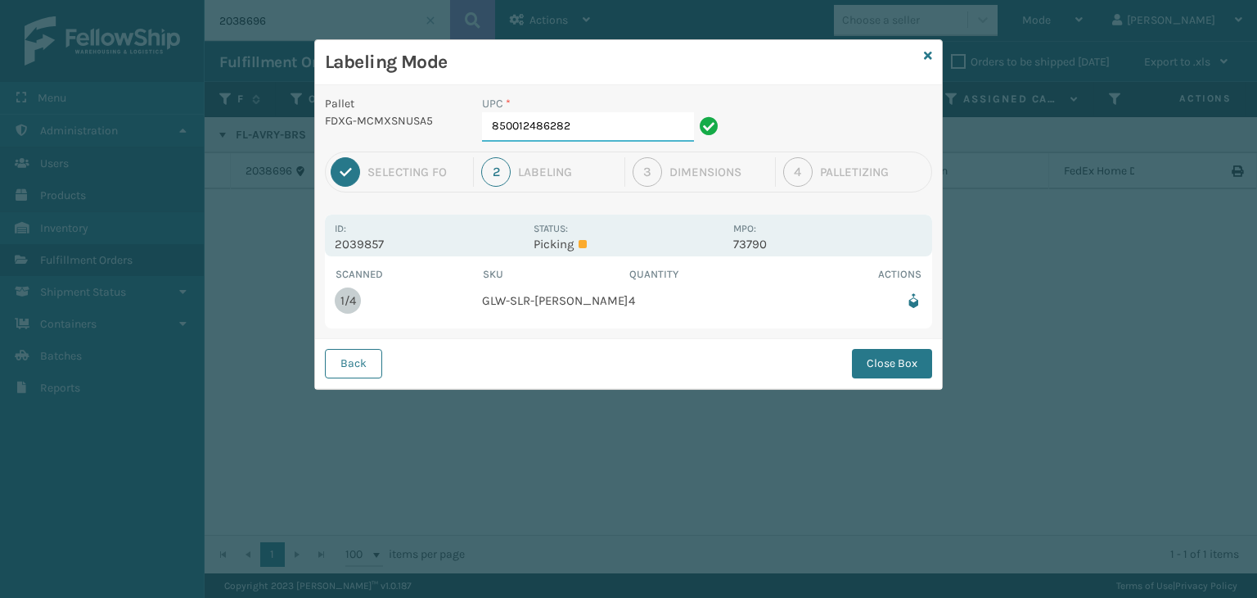
click at [580, 138] on input "850012486282" at bounding box center [588, 126] width 212 height 29
click at [868, 375] on button "Close Box" at bounding box center [892, 363] width 80 height 29
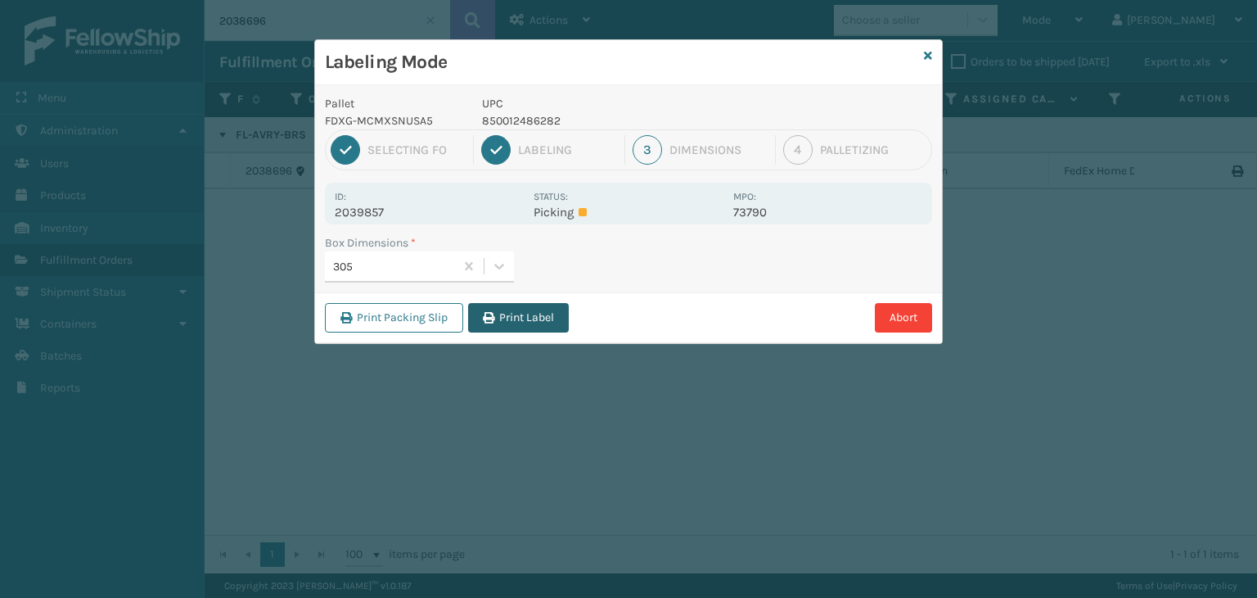
click at [530, 316] on button "Print Label" at bounding box center [518, 317] width 101 height 29
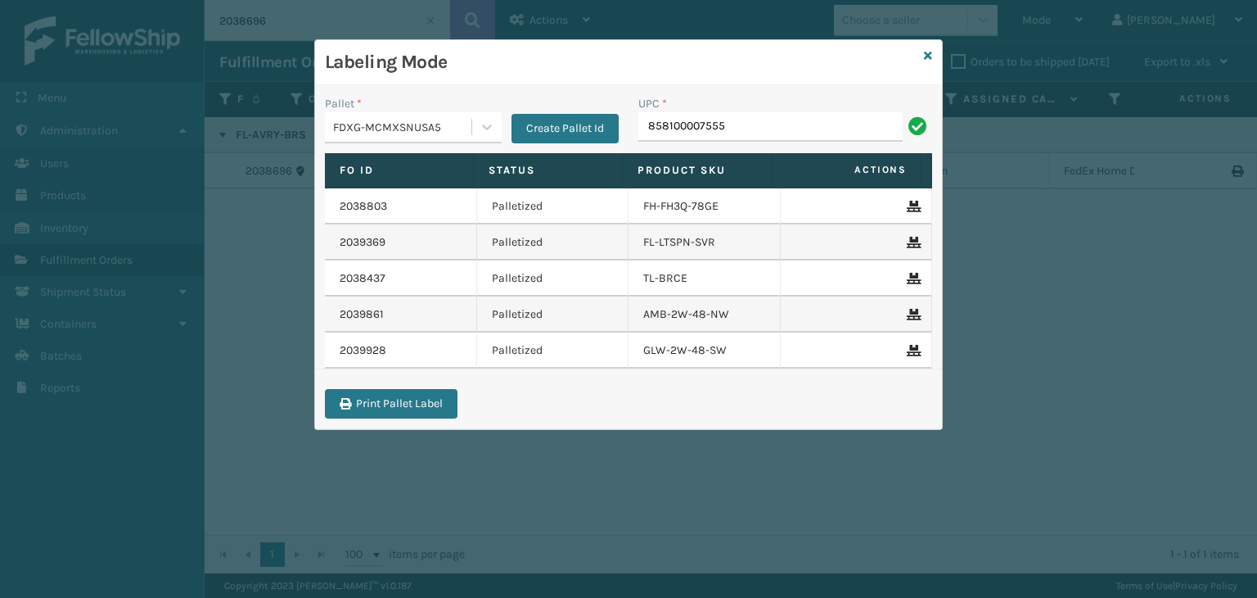
type input "858100007555"
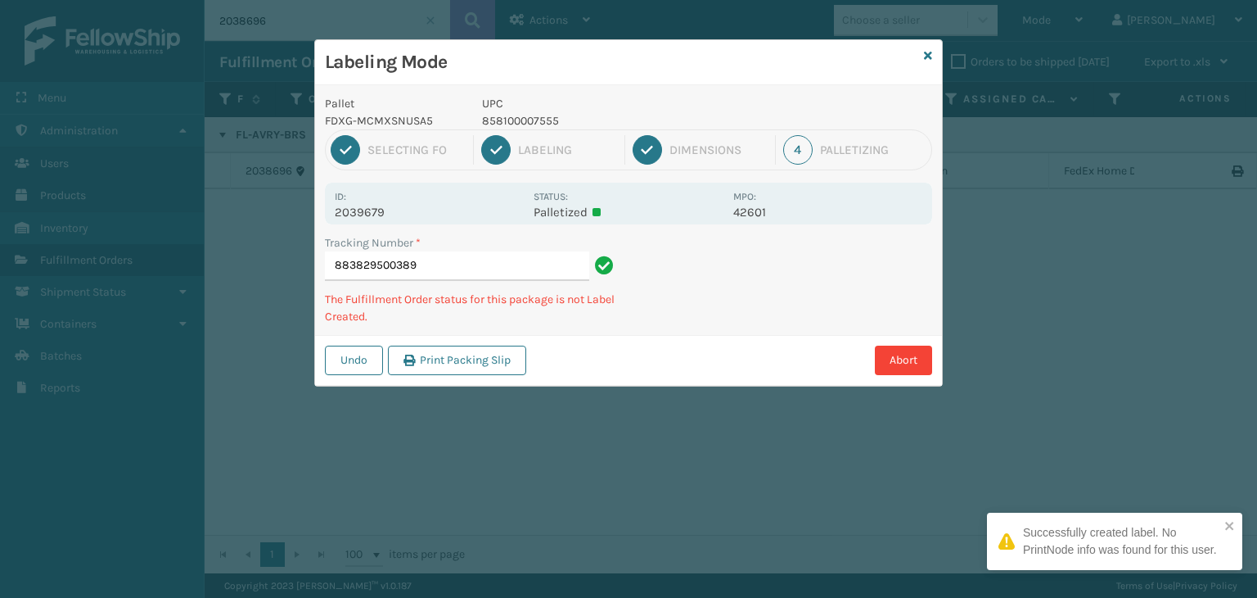
click at [537, 133] on div "1 Selecting FO 2 Labeling 3 Dimensions 4 Palletizing" at bounding box center [628, 149] width 607 height 41
click at [521, 121] on p "858100007555" at bounding box center [602, 120] width 241 height 17
click at [521, 125] on p "858100007555" at bounding box center [602, 120] width 241 height 17
copy p "858100007555"
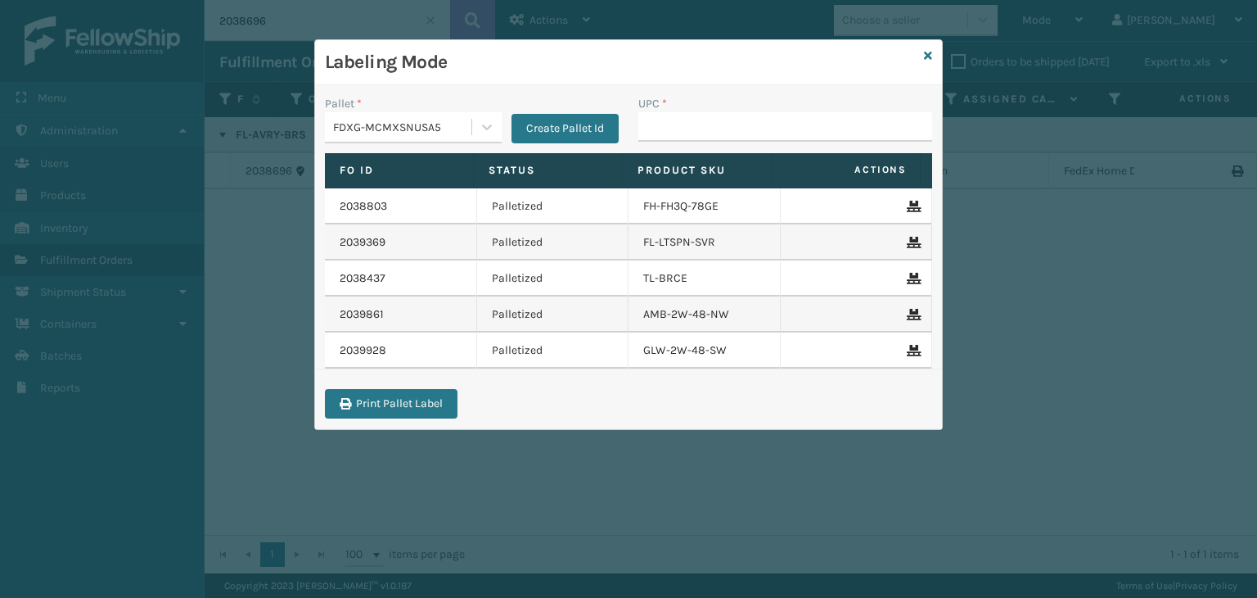
type input "858100007555"
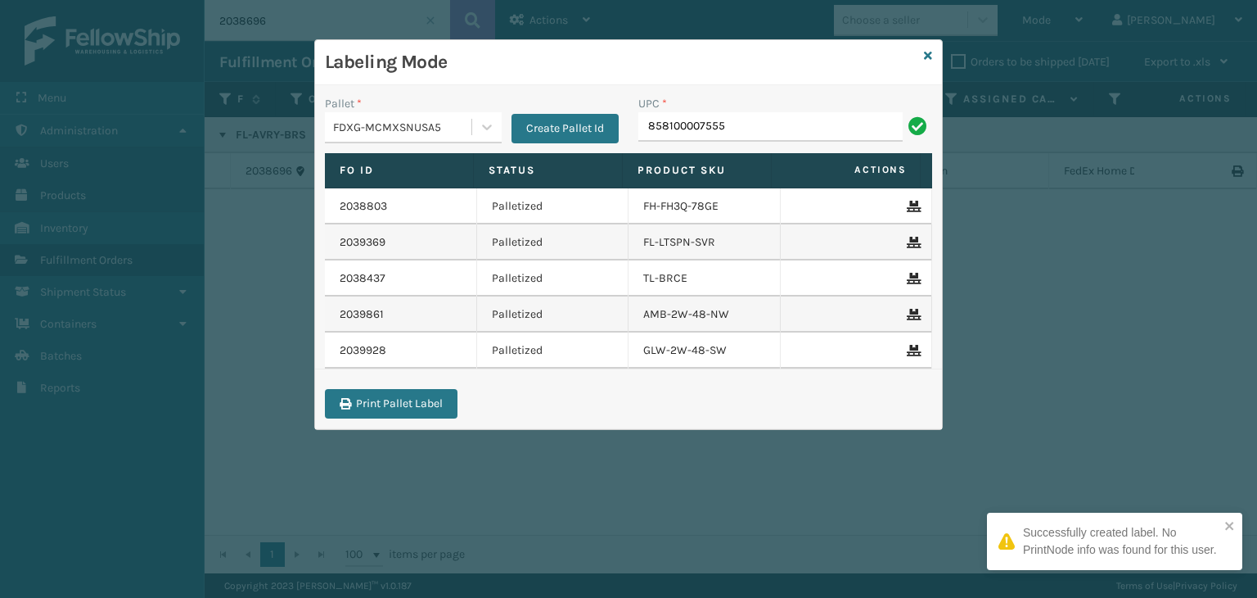
type input "858100007555"
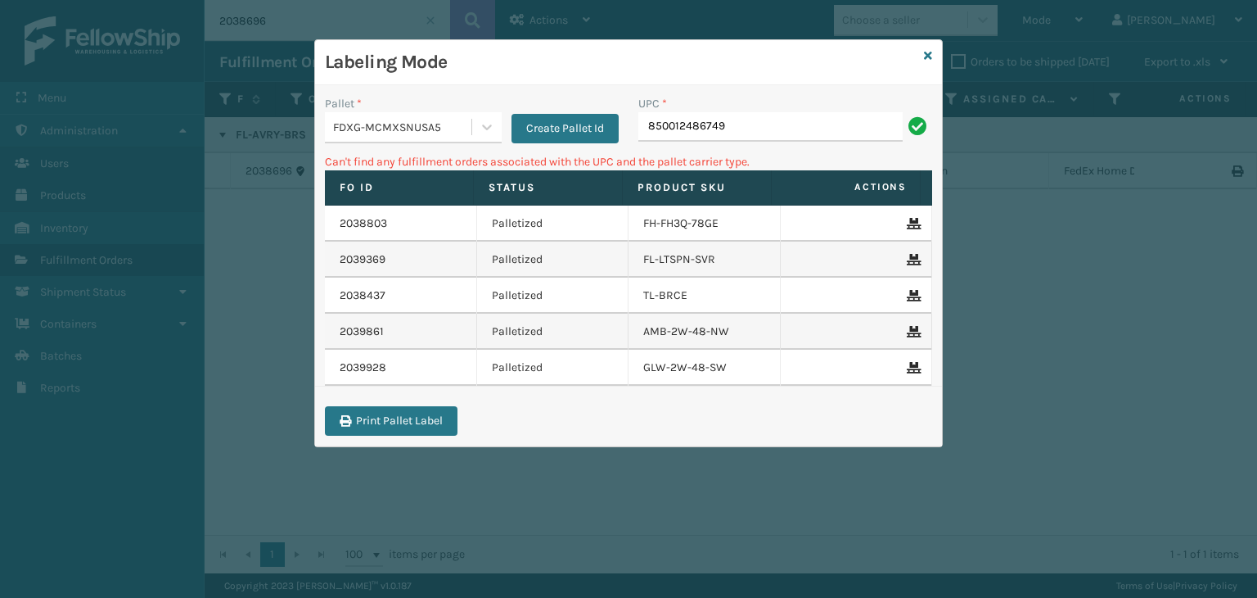
click at [717, 127] on input "850012486749" at bounding box center [770, 126] width 264 height 29
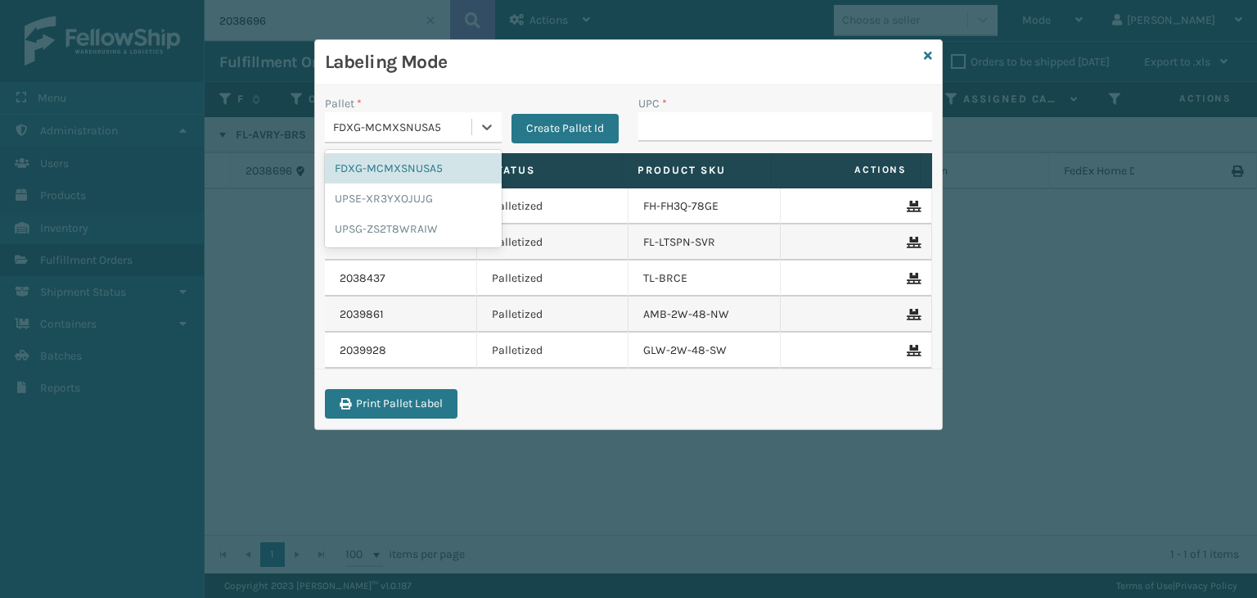
click at [412, 140] on div "FDXG-MCMXSNUSA5" at bounding box center [413, 127] width 177 height 31
click at [413, 226] on div "UPSG-ZS2T8WRAIW" at bounding box center [413, 229] width 177 height 30
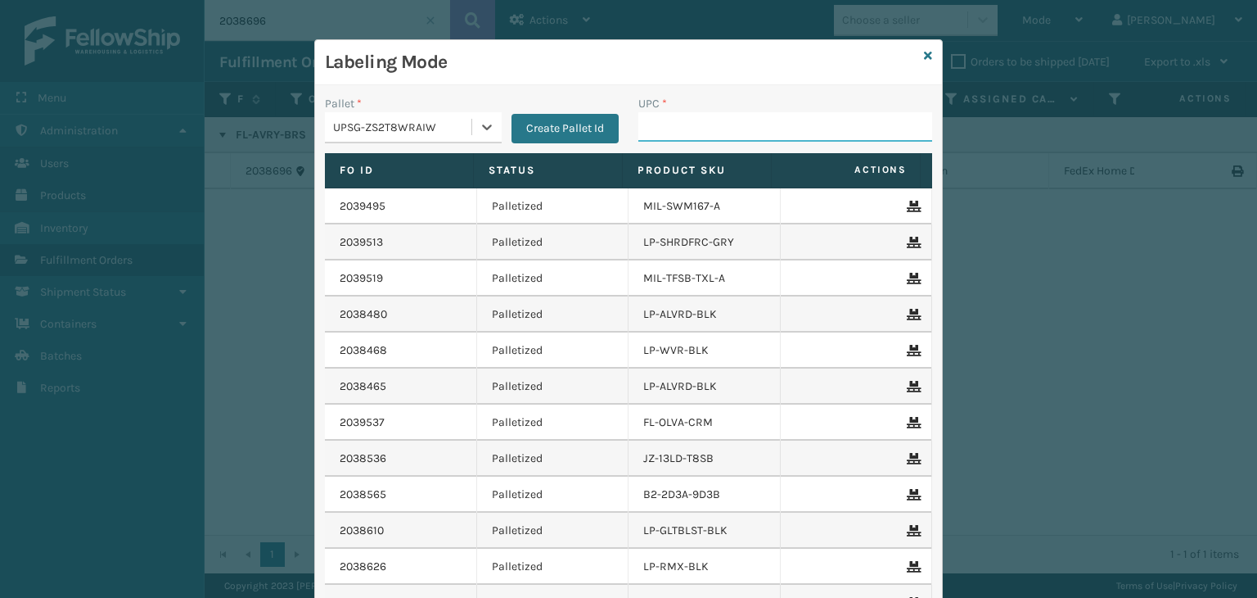
click at [772, 129] on input "UPC *" at bounding box center [785, 126] width 294 height 29
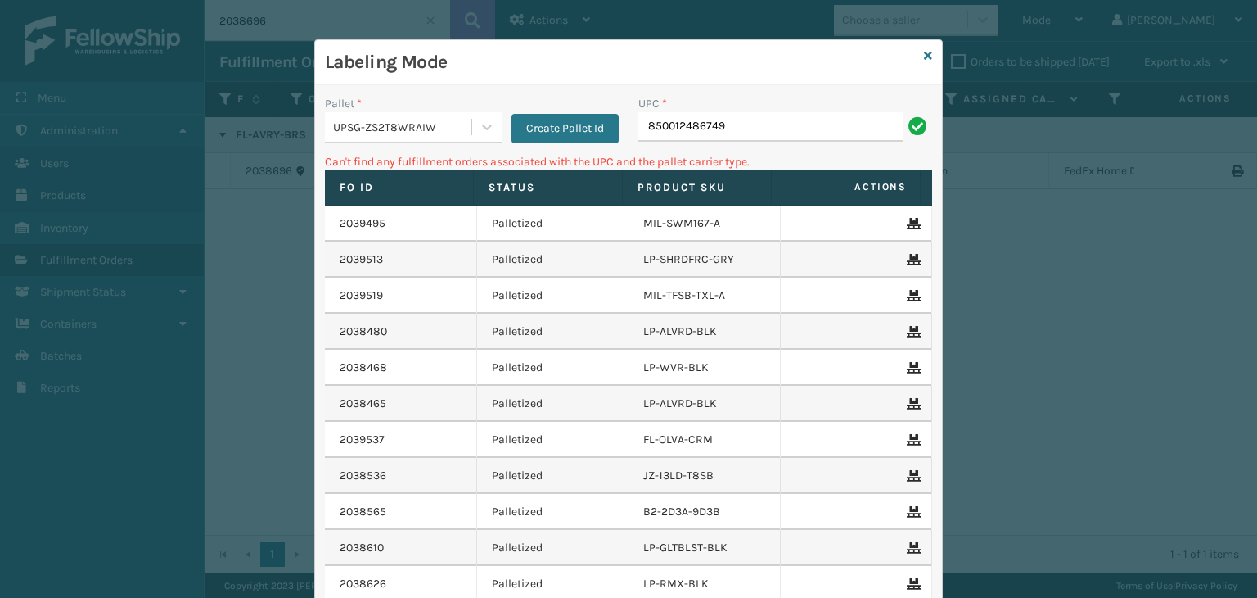
click at [773, 116] on input "850012486749" at bounding box center [770, 126] width 264 height 29
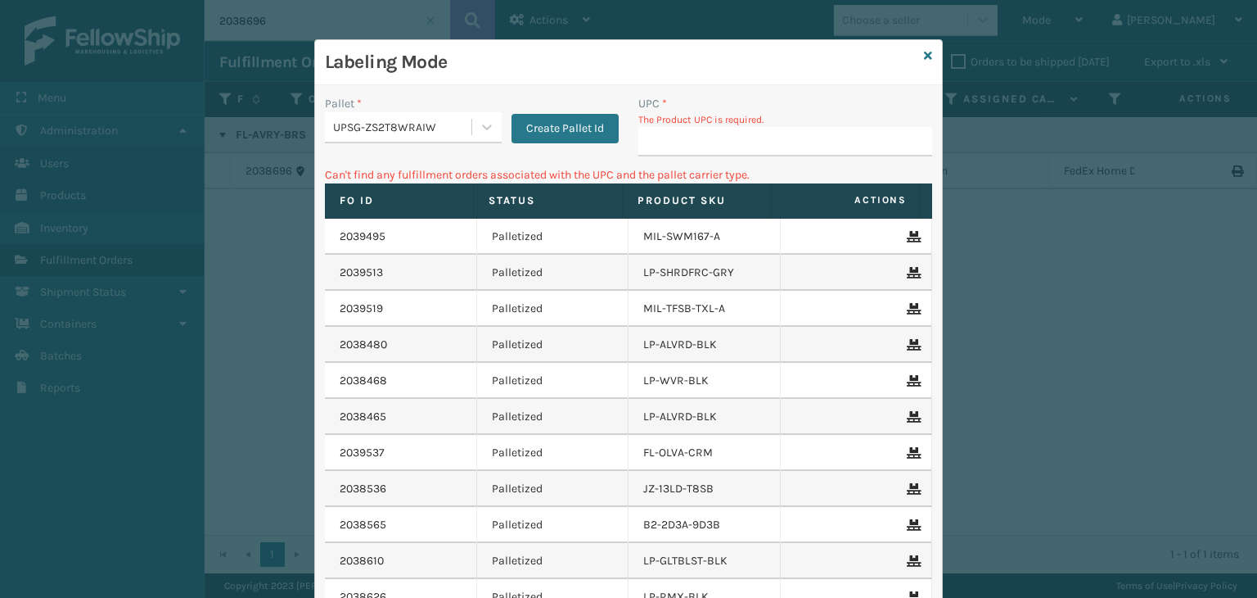
click at [376, 133] on div "UPSG-ZS2T8WRAIW" at bounding box center [403, 127] width 140 height 17
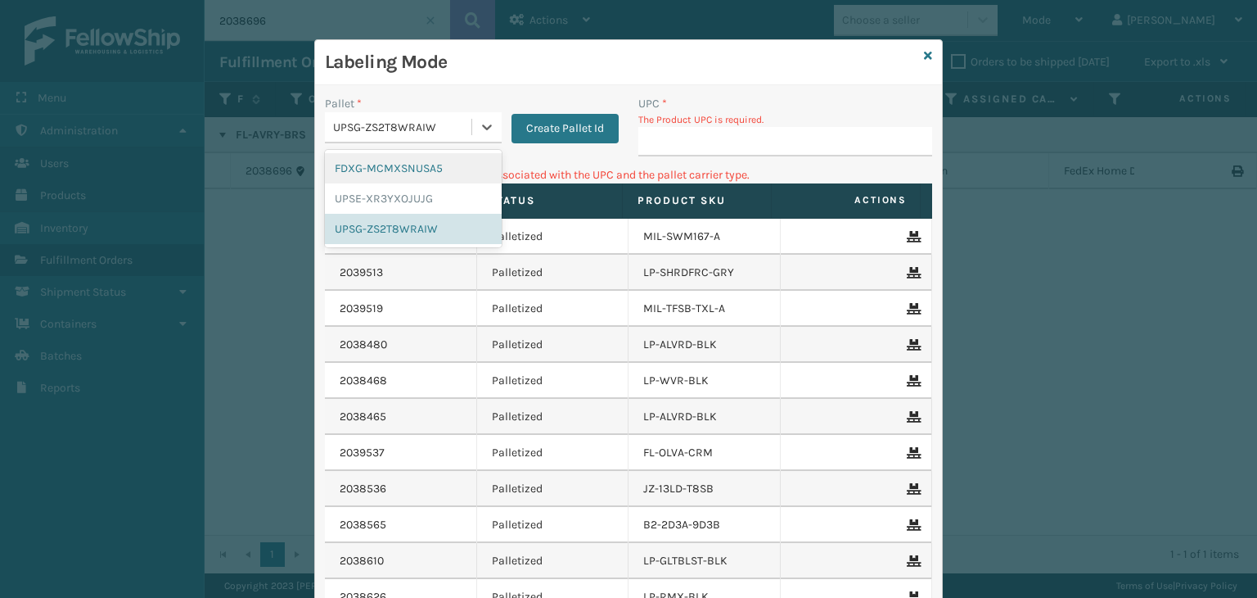
click at [372, 169] on div "FDXG-MCMXSNUSA5" at bounding box center [413, 168] width 177 height 30
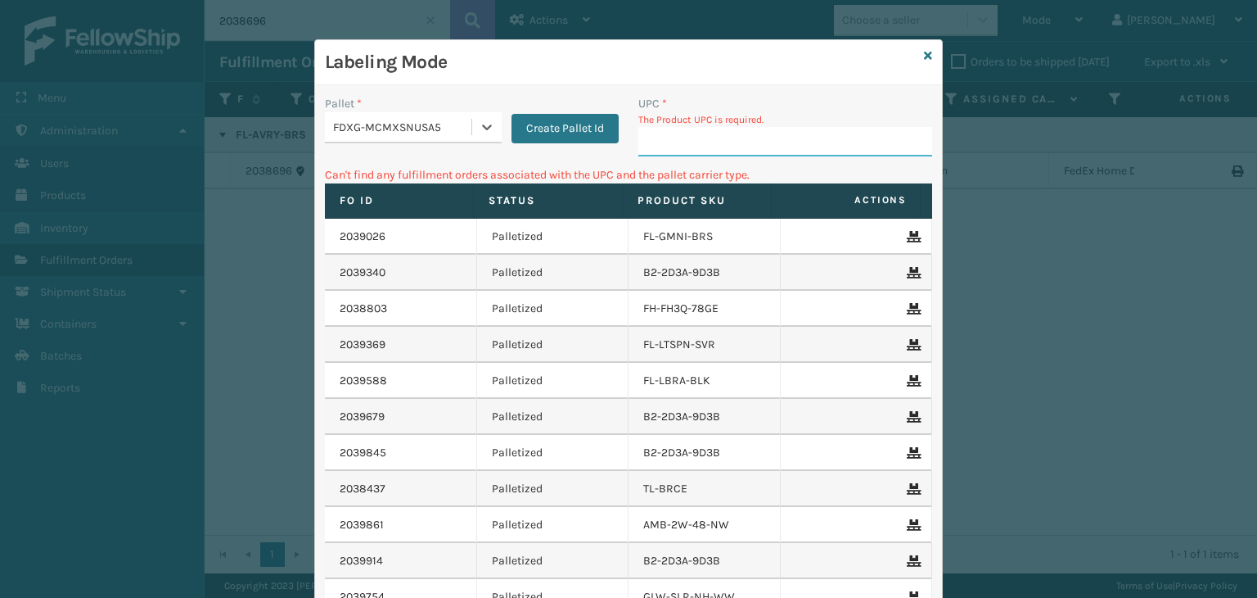
click at [703, 153] on input "UPC *" at bounding box center [785, 141] width 294 height 29
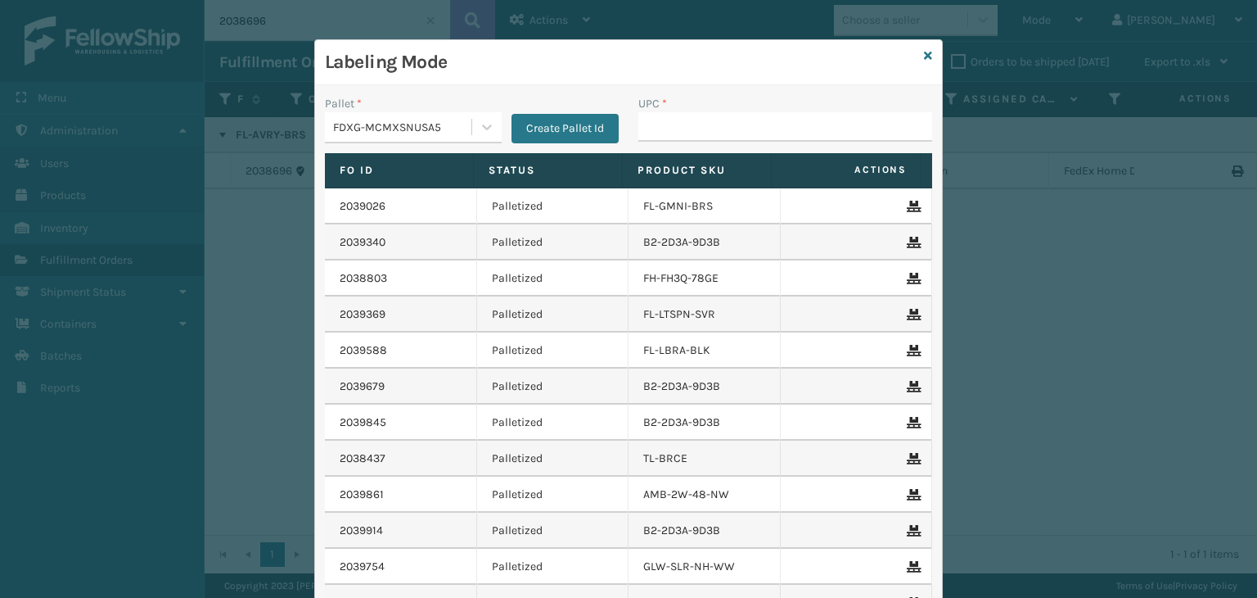
click at [728, 138] on input "UPC *" at bounding box center [785, 126] width 294 height 29
type input "858100007906"
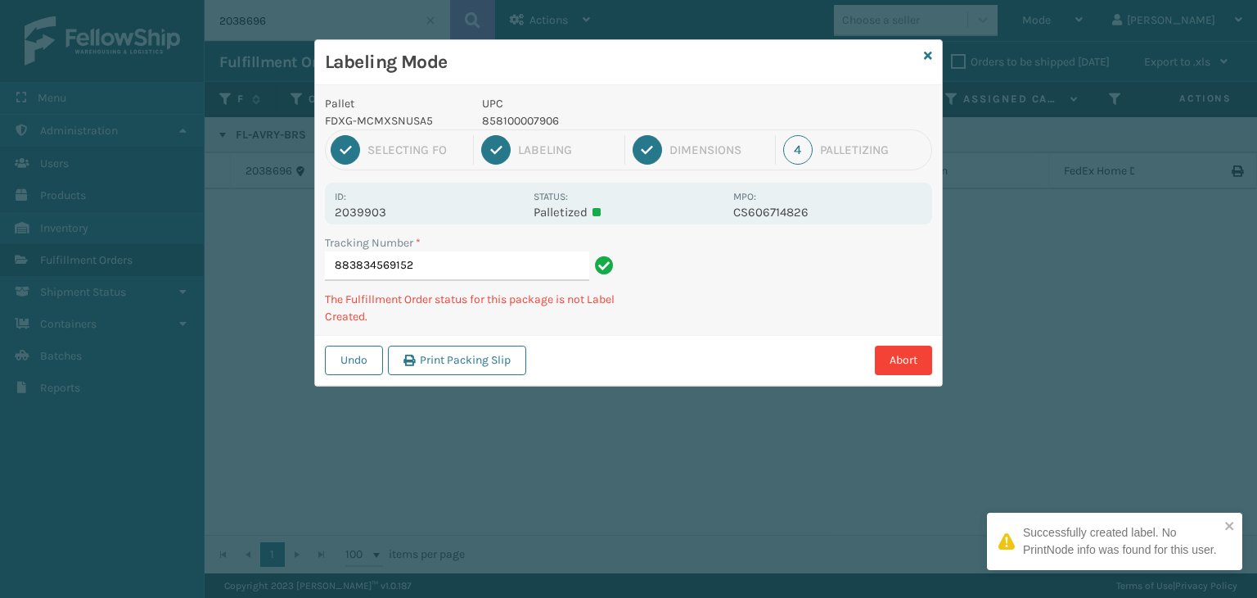
click at [494, 119] on p "858100007906" at bounding box center [602, 120] width 241 height 17
click at [497, 119] on p "858100007906" at bounding box center [602, 120] width 241 height 17
click at [498, 119] on p "858100007906" at bounding box center [602, 120] width 241 height 17
copy p "858100007906"
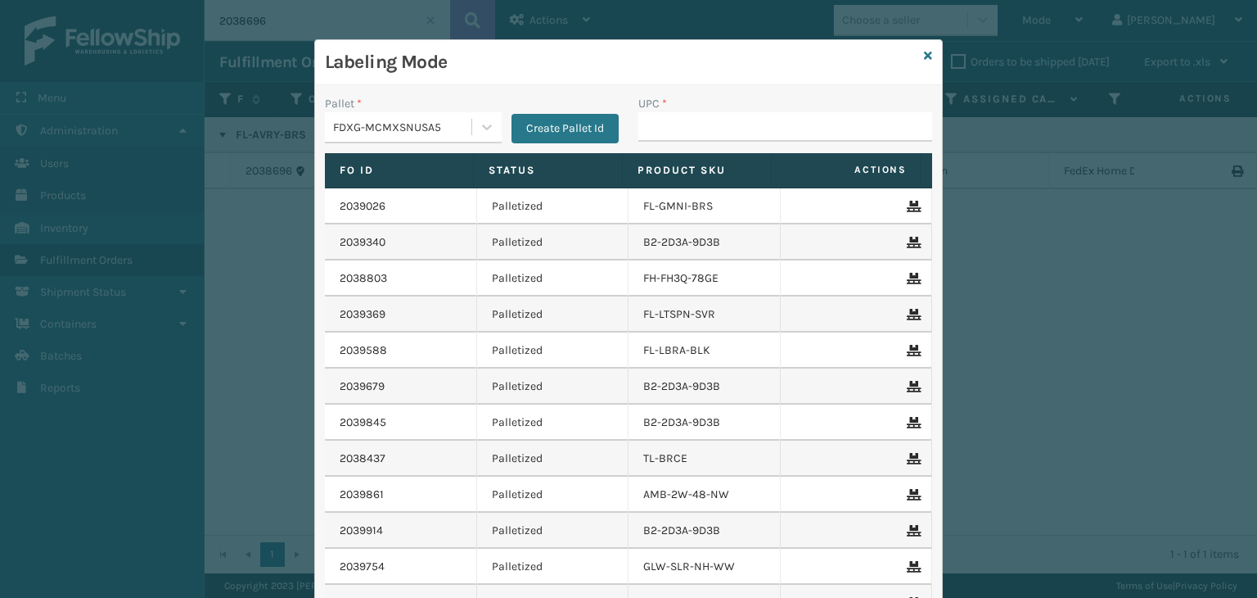
type input "858100007906"
type input "853913008072"
type input "858100007623"
type input "850012486763"
type input "858100007"
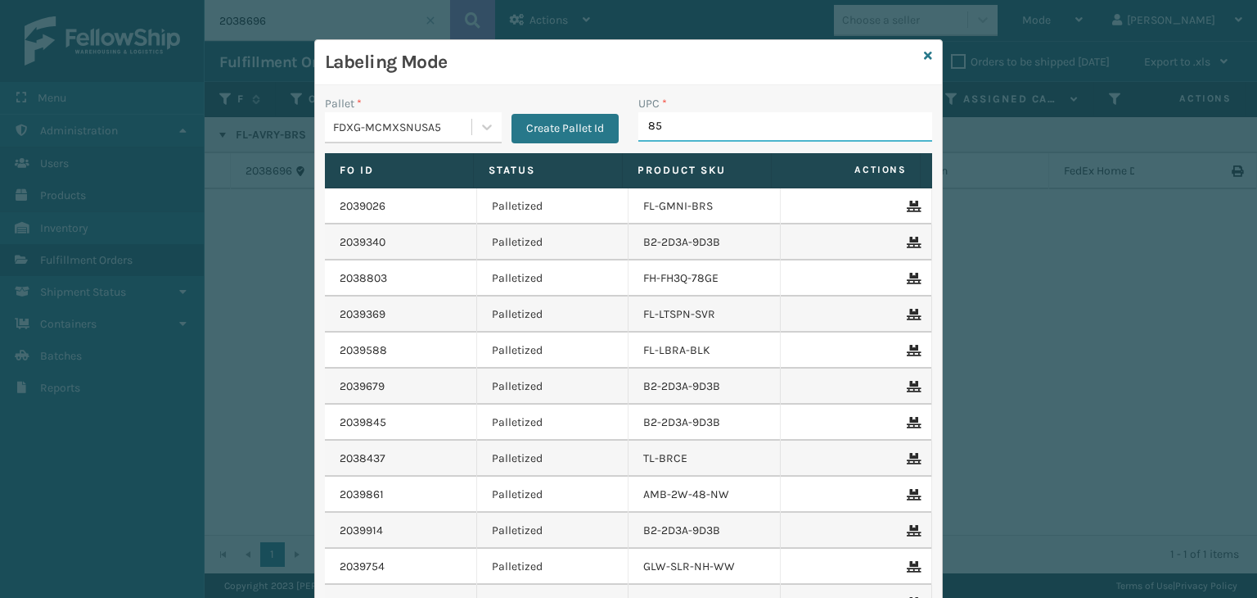
type input "850"
